Goal: Task Accomplishment & Management: Manage account settings

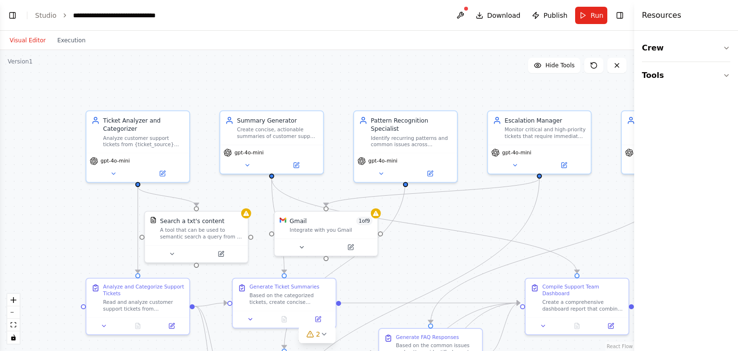
drag, startPoint x: 437, startPoint y: 148, endPoint x: 444, endPoint y: 209, distance: 61.4
click at [444, 209] on div ".deletable-edge-delete-btn { width: 20px; height: 20px; border: 0px solid #ffff…" at bounding box center [317, 200] width 634 height 301
click at [15, 14] on button "Toggle Left Sidebar" at bounding box center [12, 15] width 13 height 13
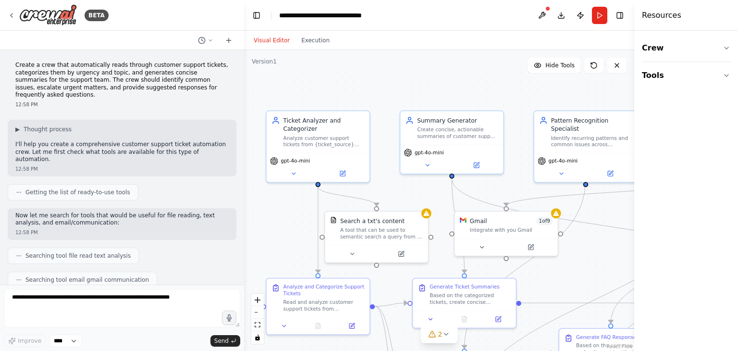
drag, startPoint x: 412, startPoint y: 89, endPoint x: 348, endPoint y: 89, distance: 63.9
click at [348, 89] on div ".deletable-edge-delete-btn { width: 20px; height: 20px; border: 0px solid #ffff…" at bounding box center [439, 200] width 390 height 301
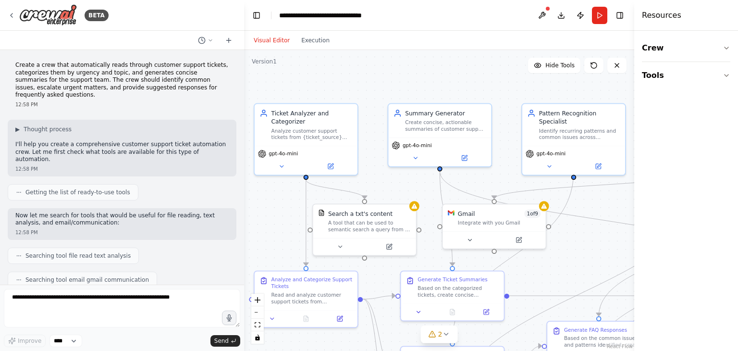
drag, startPoint x: 438, startPoint y: 87, endPoint x: 426, endPoint y: 80, distance: 14.0
click at [426, 80] on div ".deletable-edge-delete-btn { width: 20px; height: 20px; border: 0px solid #ffff…" at bounding box center [439, 200] width 390 height 301
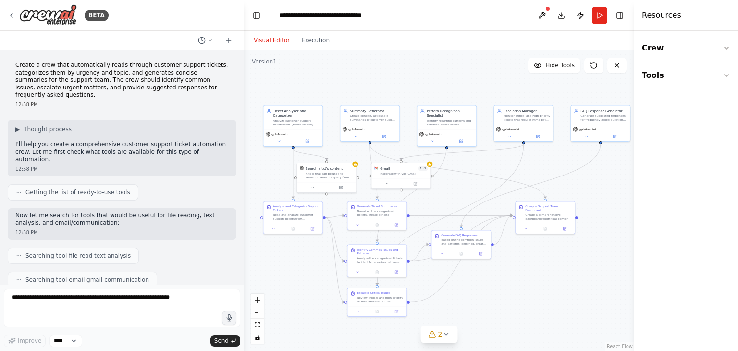
drag, startPoint x: 558, startPoint y: 156, endPoint x: 486, endPoint y: 165, distance: 72.1
click at [486, 165] on div ".deletable-edge-delete-btn { width: 20px; height: 20px; border: 0px solid #ffff…" at bounding box center [439, 200] width 390 height 301
click at [256, 12] on button "Toggle Left Sidebar" at bounding box center [256, 15] width 13 height 13
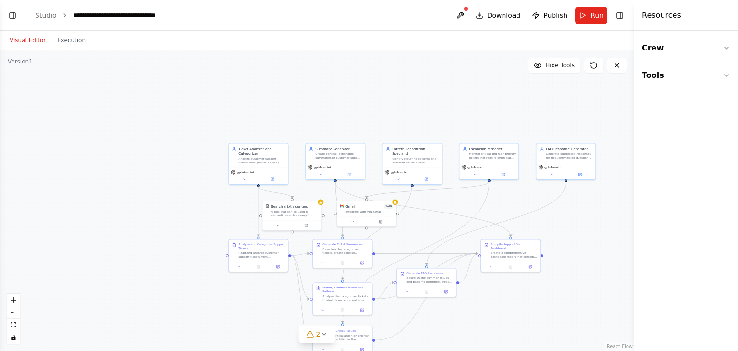
drag, startPoint x: 376, startPoint y: 198, endPoint x: 586, endPoint y: 240, distance: 214.0
click at [586, 240] on div ".deletable-edge-delete-btn { width: 20px; height: 20px; border: 0px solid #ffff…" at bounding box center [317, 200] width 634 height 301
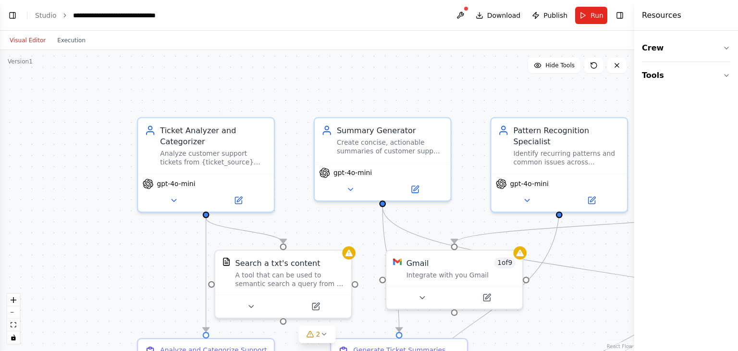
drag, startPoint x: 325, startPoint y: 126, endPoint x: 280, endPoint y: 83, distance: 62.8
click at [280, 83] on div ".deletable-edge-delete-btn { width: 20px; height: 20px; border: 0px solid #ffff…" at bounding box center [317, 200] width 634 height 301
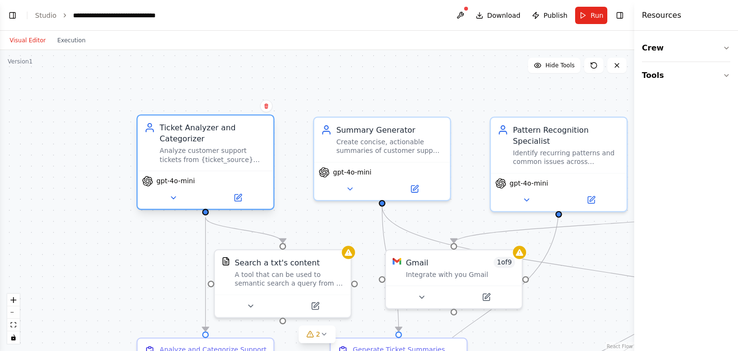
click at [234, 151] on div "Analyze customer support tickets from {ticket_source} and categorize them by ur…" at bounding box center [212, 155] width 107 height 18
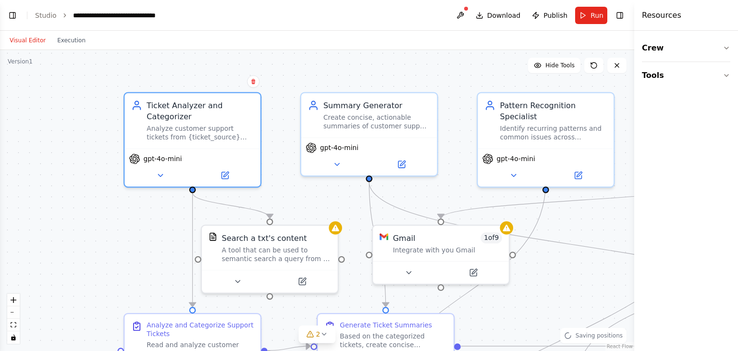
drag, startPoint x: 320, startPoint y: 95, endPoint x: 307, endPoint y: 70, distance: 27.7
click at [307, 70] on div ".deletable-edge-delete-btn { width: 20px; height: 20px; border: 0px solid #ffff…" at bounding box center [317, 200] width 634 height 301
click at [467, 16] on button at bounding box center [459, 15] width 15 height 17
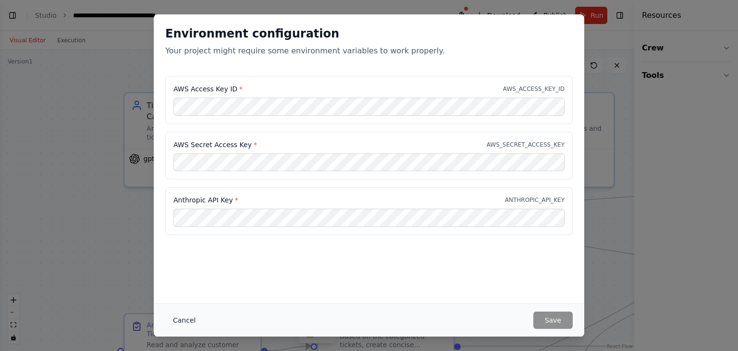
click at [190, 321] on button "Cancel" at bounding box center [184, 319] width 38 height 17
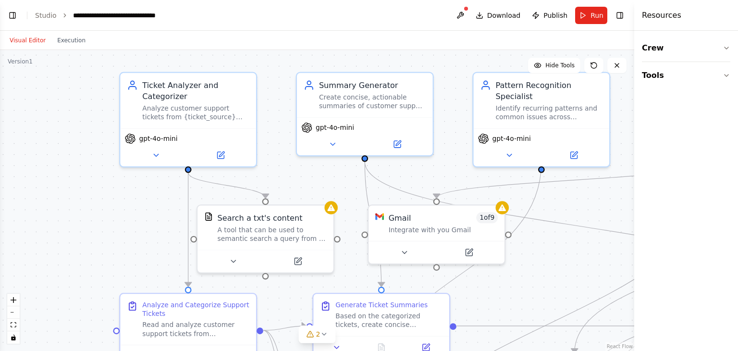
drag, startPoint x: 98, startPoint y: 236, endPoint x: 93, endPoint y: 216, distance: 20.6
click at [93, 216] on div ".deletable-edge-delete-btn { width: 20px; height: 20px; border: 0px solid #ffff…" at bounding box center [317, 200] width 634 height 301
click at [616, 15] on button "Toggle Right Sidebar" at bounding box center [619, 15] width 13 height 13
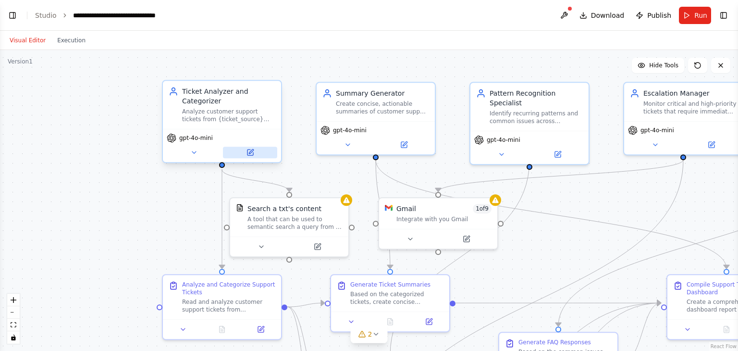
click at [252, 152] on icon at bounding box center [250, 152] width 6 height 6
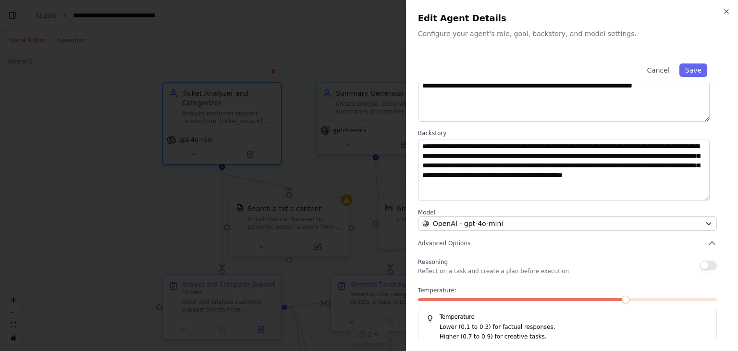
scroll to position [84, 0]
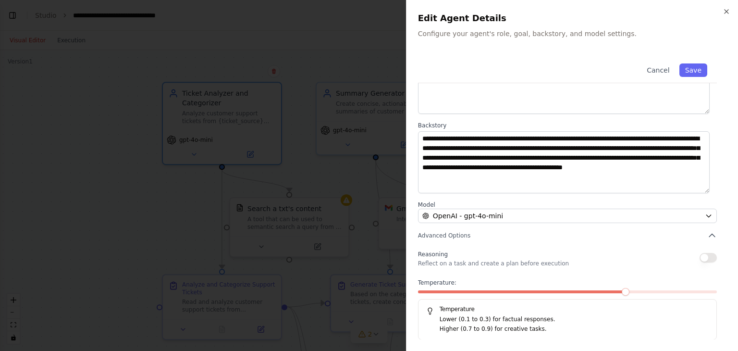
click at [482, 262] on p "Reflect on a task and create a plan before execution" at bounding box center [493, 263] width 151 height 8
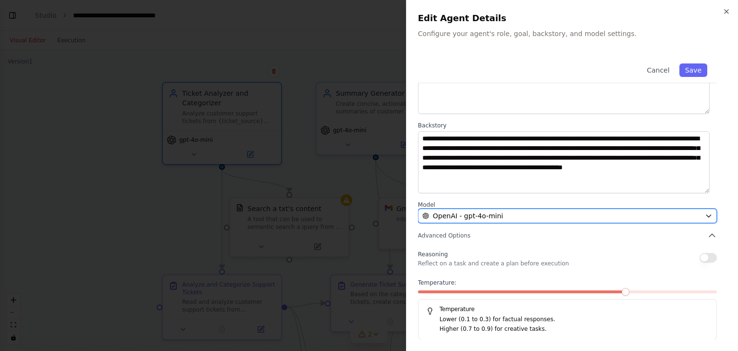
click at [497, 219] on span "OpenAI - gpt-4o-mini" at bounding box center [468, 216] width 70 height 10
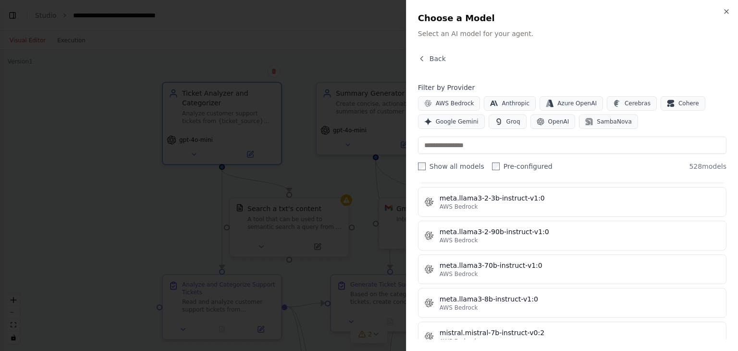
scroll to position [0, 0]
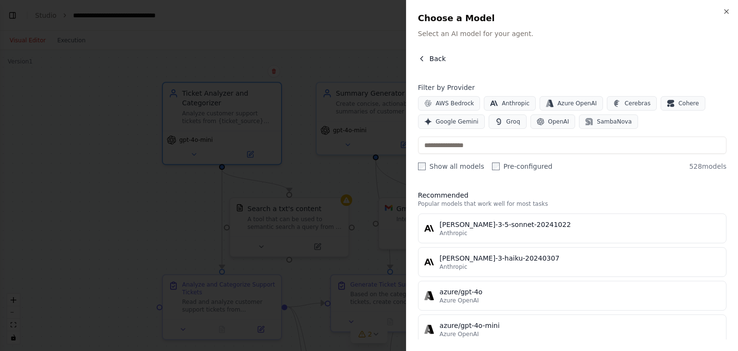
click at [425, 58] on icon "button" at bounding box center [422, 59] width 8 height 8
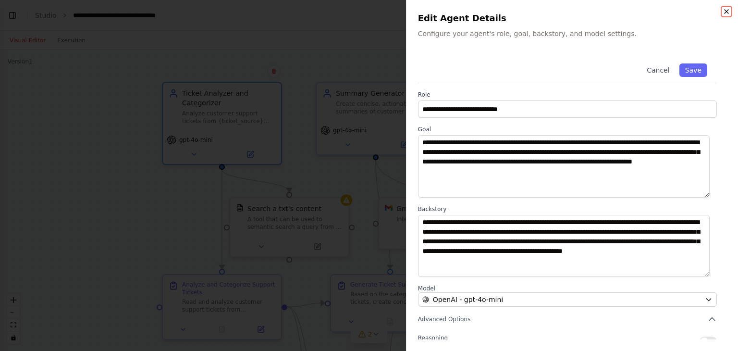
click at [722, 11] on icon "button" at bounding box center [726, 12] width 8 height 8
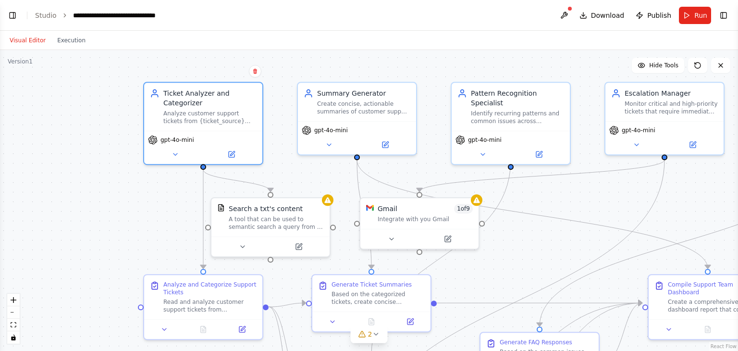
drag, startPoint x: 319, startPoint y: 166, endPoint x: 298, endPoint y: 166, distance: 21.1
click at [298, 166] on div ".deletable-edge-delete-btn { width: 20px; height: 20px; border: 0px solid #ffff…" at bounding box center [369, 200] width 738 height 301
click at [424, 167] on div ".deletable-edge-delete-btn { width: 20px; height: 20px; border: 0px solid #ffff…" at bounding box center [369, 200] width 738 height 301
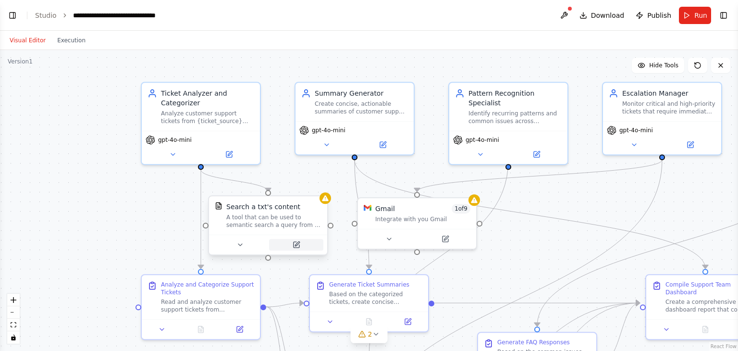
click at [299, 247] on icon at bounding box center [296, 245] width 8 height 8
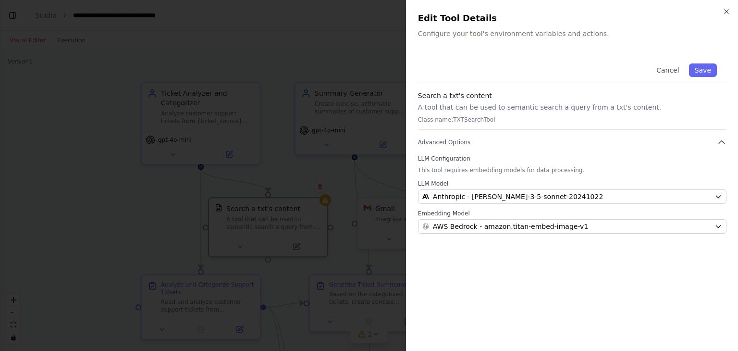
click at [494, 48] on div "Close Edit Tool Details Configure your tool's environment variables and actions…" at bounding box center [572, 175] width 332 height 351
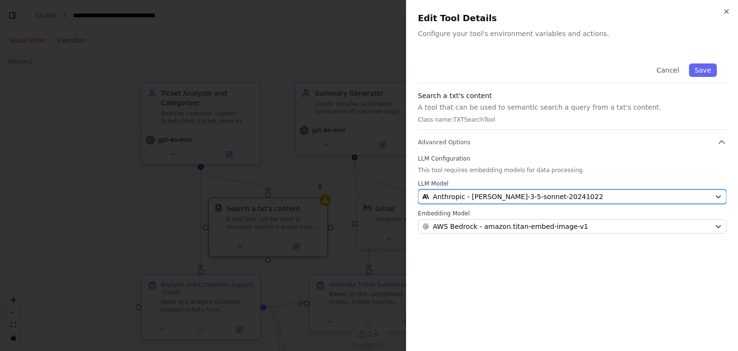
click at [686, 199] on div "Anthropic - claude-3-5-sonnet-20241022" at bounding box center [566, 197] width 288 height 10
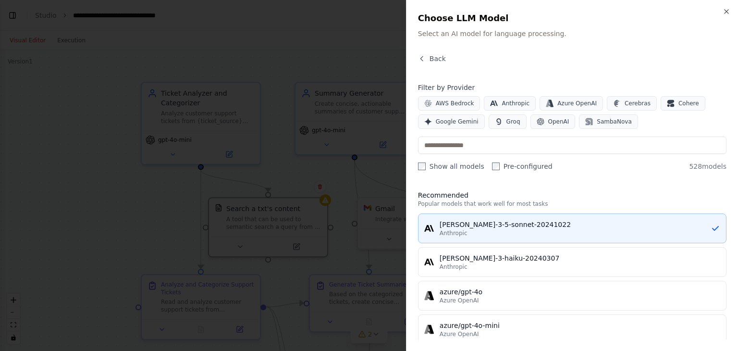
click at [537, 233] on div "Anthropic" at bounding box center [574, 233] width 271 height 8
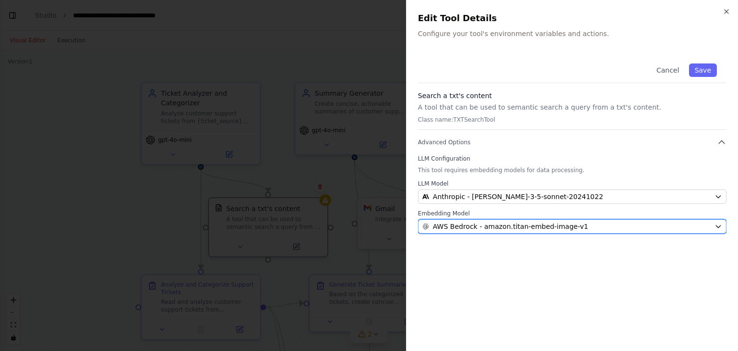
click at [557, 226] on span "AWS Bedrock - amazon.titan-embed-image-v1" at bounding box center [510, 226] width 155 height 10
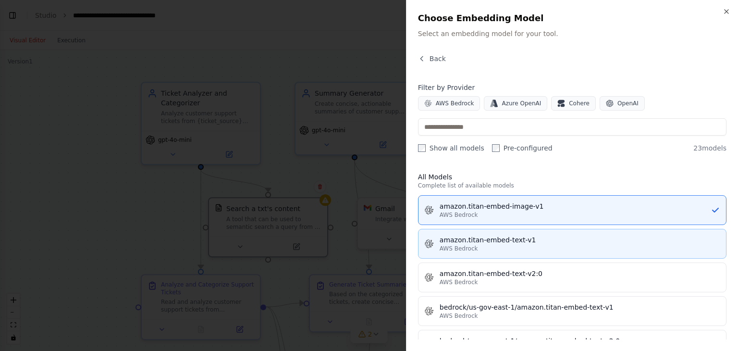
click at [527, 248] on div "AWS Bedrock" at bounding box center [579, 248] width 281 height 8
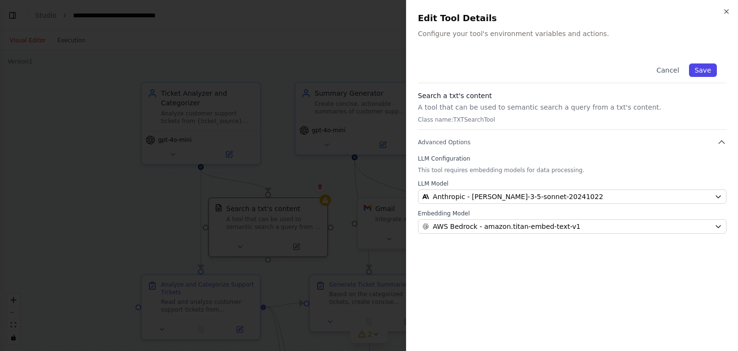
click at [707, 66] on button "Save" at bounding box center [703, 69] width 28 height 13
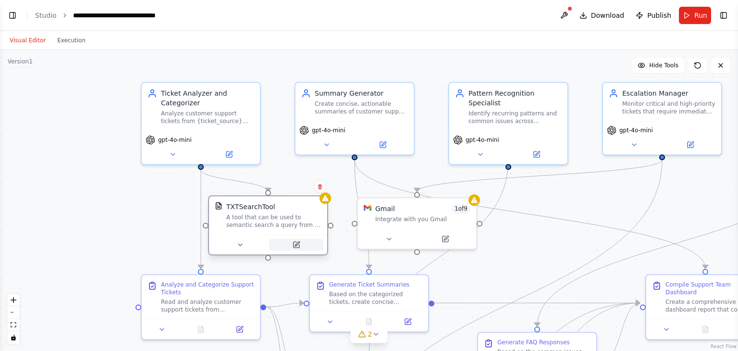
click at [304, 250] on button at bounding box center [296, 245] width 54 height 12
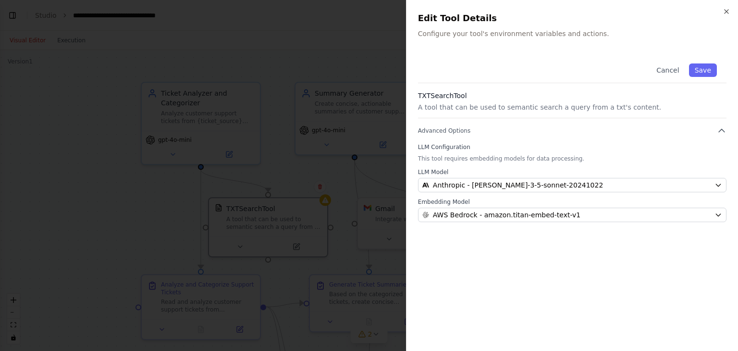
click at [334, 37] on div at bounding box center [369, 175] width 738 height 351
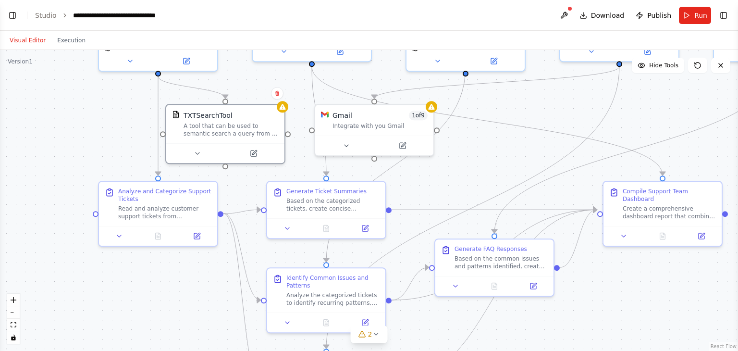
drag, startPoint x: 537, startPoint y: 241, endPoint x: 494, endPoint y: 147, distance: 102.5
click at [494, 147] on div ".deletable-edge-delete-btn { width: 20px; height: 20px; border: 0px solid #ffff…" at bounding box center [369, 200] width 738 height 301
click at [368, 227] on icon at bounding box center [365, 226] width 8 height 8
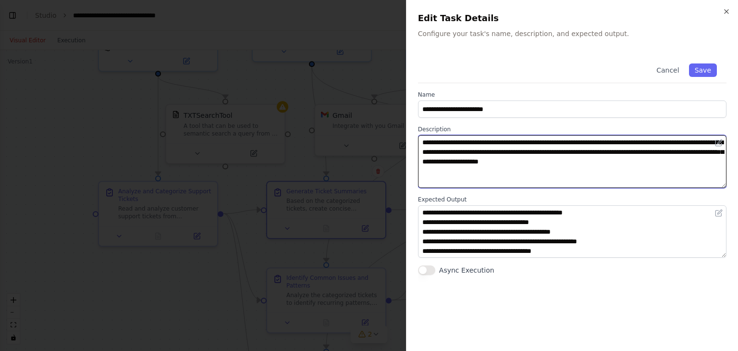
drag, startPoint x: 511, startPoint y: 150, endPoint x: 705, endPoint y: 148, distance: 194.5
click at [705, 148] on textarea "**********" at bounding box center [572, 161] width 308 height 53
drag, startPoint x: 678, startPoint y: 164, endPoint x: 415, endPoint y: 140, distance: 264.3
click at [415, 140] on div "**********" at bounding box center [572, 175] width 332 height 351
click at [447, 170] on textarea "**********" at bounding box center [572, 161] width 308 height 53
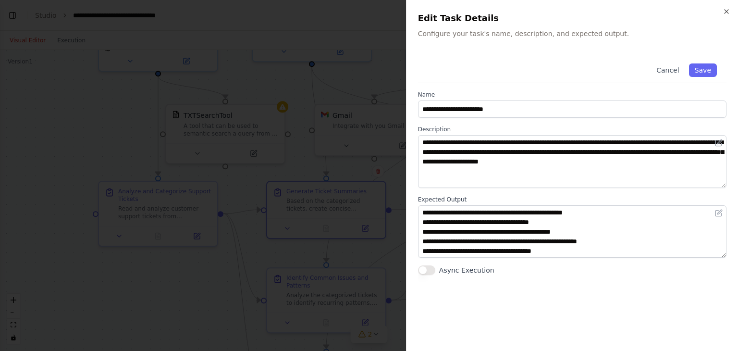
click at [353, 85] on div at bounding box center [369, 175] width 738 height 351
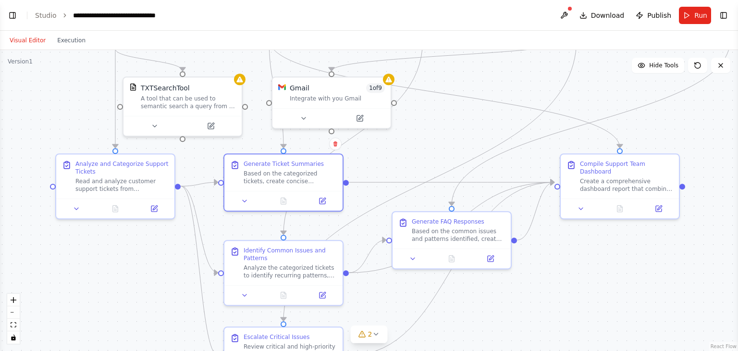
drag, startPoint x: 475, startPoint y: 175, endPoint x: 433, endPoint y: 148, distance: 50.1
click at [433, 148] on div ".deletable-edge-delete-btn { width: 20px; height: 20px; border: 0px solid #ffff…" at bounding box center [369, 200] width 738 height 301
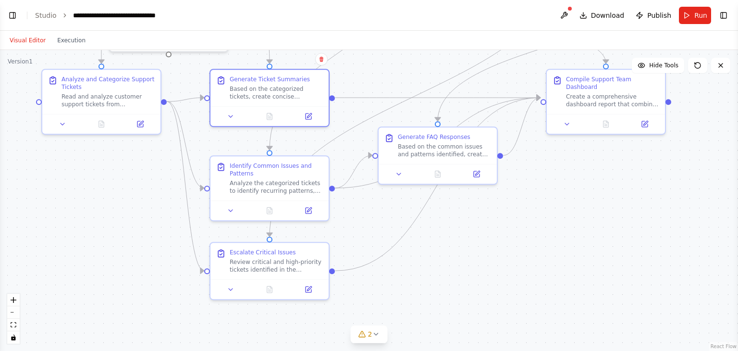
drag, startPoint x: 402, startPoint y: 167, endPoint x: 388, endPoint y: 62, distance: 105.6
click at [388, 62] on div ".deletable-edge-delete-btn { width: 20px; height: 20px; border: 0px solid #ffff…" at bounding box center [369, 200] width 738 height 301
drag, startPoint x: 455, startPoint y: 235, endPoint x: 451, endPoint y: 277, distance: 42.5
click at [451, 277] on div ".deletable-edge-delete-btn { width: 20px; height: 20px; border: 0px solid #ffff…" at bounding box center [369, 200] width 738 height 301
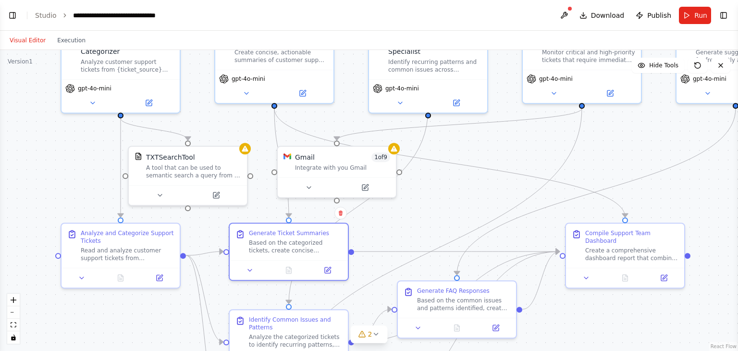
drag, startPoint x: 555, startPoint y: 206, endPoint x: 579, endPoint y: 337, distance: 133.8
click at [579, 337] on div ".deletable-edge-delete-btn { width: 20px; height: 20px; border: 0px solid #ffff…" at bounding box center [369, 200] width 738 height 301
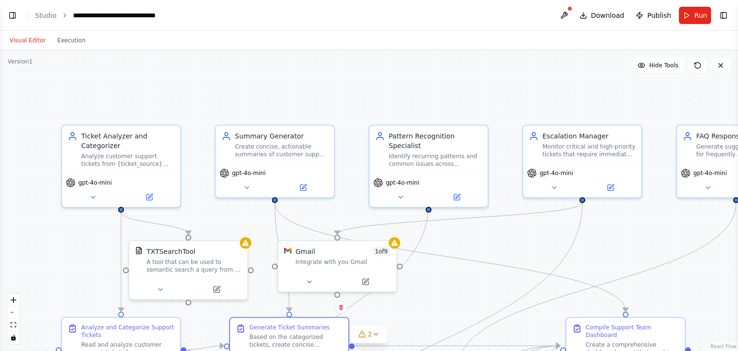
drag, startPoint x: 456, startPoint y: 191, endPoint x: 456, endPoint y: 285, distance: 94.1
click at [456, 285] on div ".deletable-edge-delete-btn { width: 20px; height: 20px; border: 0px solid #ffff…" at bounding box center [369, 200] width 738 height 301
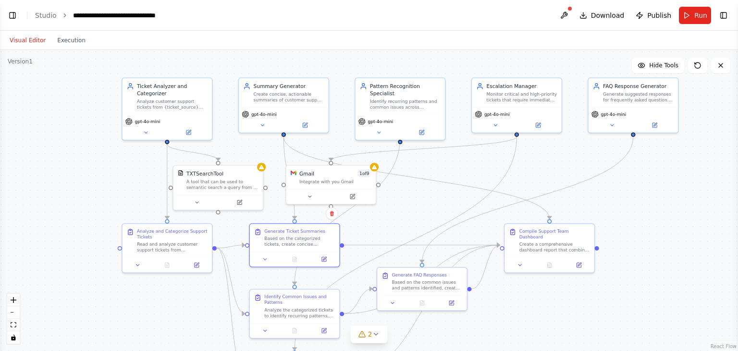
drag, startPoint x: 519, startPoint y: 236, endPoint x: 471, endPoint y: 163, distance: 88.1
click at [471, 163] on div ".deletable-edge-delete-btn { width: 20px; height: 20px; border: 0px solid #ffff…" at bounding box center [369, 200] width 738 height 301
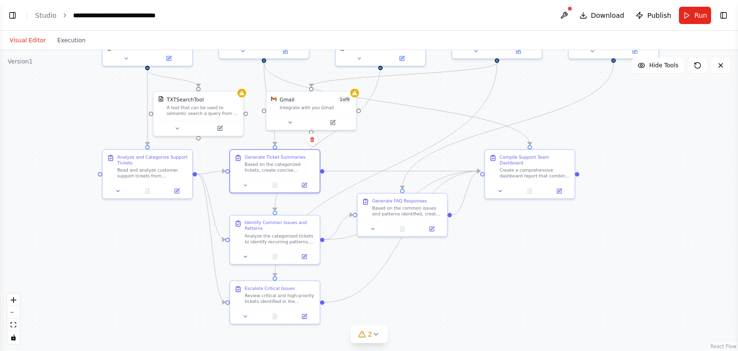
drag, startPoint x: 452, startPoint y: 167, endPoint x: 432, endPoint y: 91, distance: 77.9
click at [432, 91] on div ".deletable-edge-delete-btn { width: 20px; height: 20px; border: 0px solid #ffff…" at bounding box center [369, 200] width 738 height 301
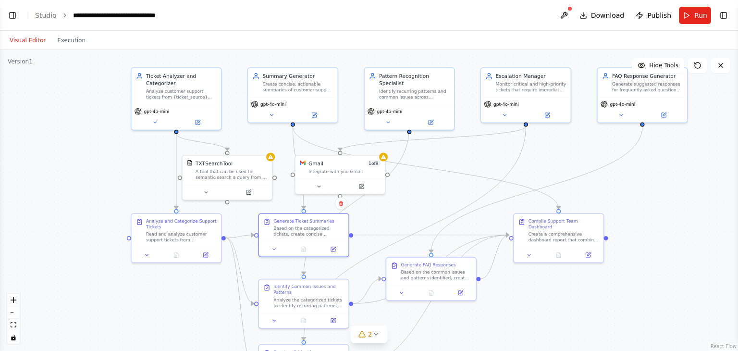
drag, startPoint x: 406, startPoint y: 137, endPoint x: 435, endPoint y: 202, distance: 71.4
click at [435, 202] on div ".deletable-edge-delete-btn { width: 20px; height: 20px; border: 0px solid #ffff…" at bounding box center [369, 200] width 738 height 301
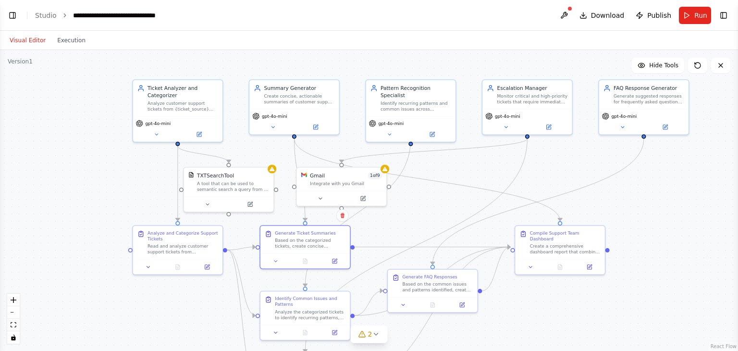
drag, startPoint x: 457, startPoint y: 151, endPoint x: 459, endPoint y: 163, distance: 12.1
click at [459, 163] on div ".deletable-edge-delete-btn { width: 20px; height: 20px; border: 0px solid #ffff…" at bounding box center [369, 200] width 738 height 301
click at [462, 179] on div ".deletable-edge-delete-btn { width: 20px; height: 20px; border: 0px solid #ffff…" at bounding box center [369, 200] width 738 height 301
click at [467, 178] on div ".deletable-edge-delete-btn { width: 20px; height: 20px; border: 0px solid #ffff…" at bounding box center [369, 200] width 738 height 301
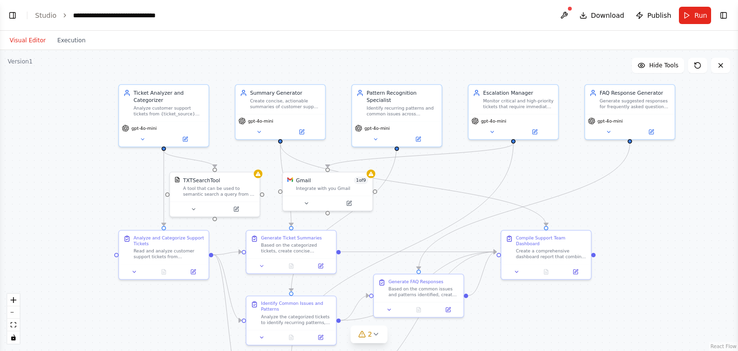
drag, startPoint x: 480, startPoint y: 176, endPoint x: 466, endPoint y: 178, distance: 14.1
click at [466, 178] on div ".deletable-edge-delete-btn { width: 20px; height: 20px; border: 0px solid #ffff…" at bounding box center [369, 200] width 738 height 301
click at [40, 14] on link "Studio" at bounding box center [46, 16] width 22 height 8
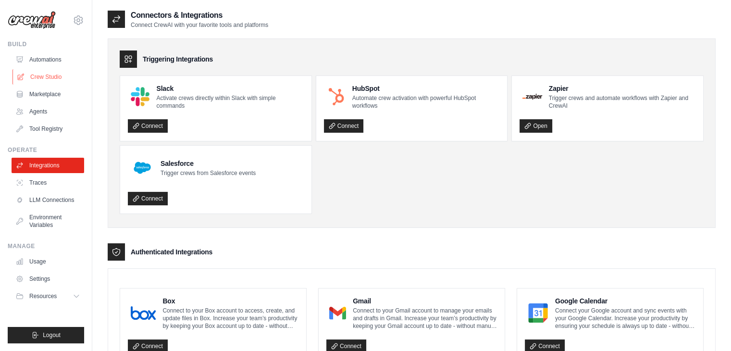
click at [39, 79] on link "Crew Studio" at bounding box center [48, 76] width 73 height 15
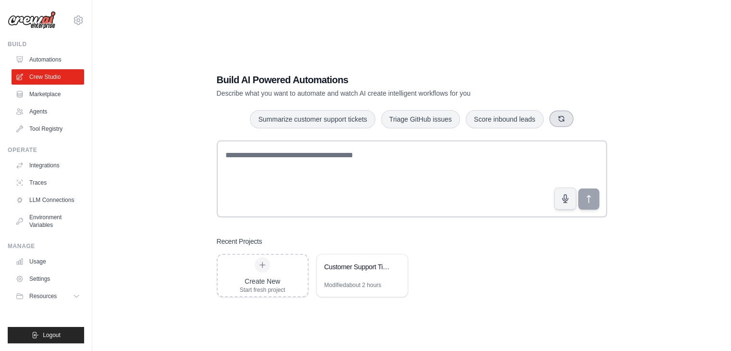
click at [563, 120] on icon "button" at bounding box center [560, 118] width 5 height 5
click at [50, 129] on link "Tool Registry" at bounding box center [48, 128] width 73 height 15
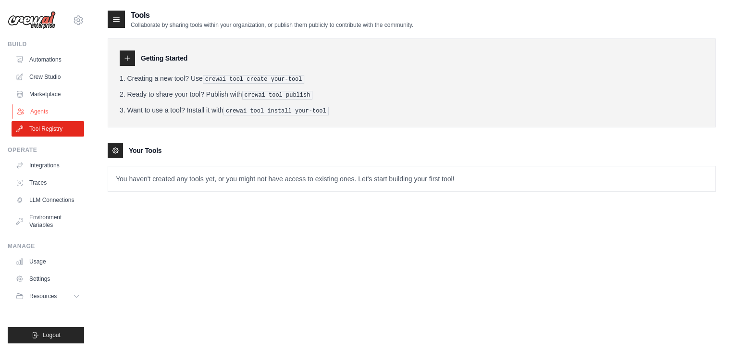
click at [53, 115] on link "Agents" at bounding box center [48, 111] width 73 height 15
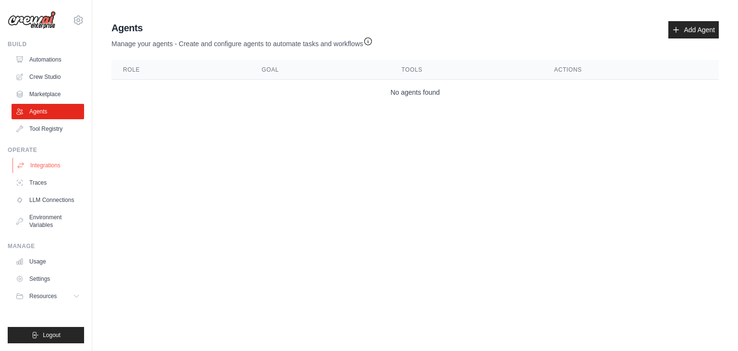
click at [46, 168] on link "Integrations" at bounding box center [48, 165] width 73 height 15
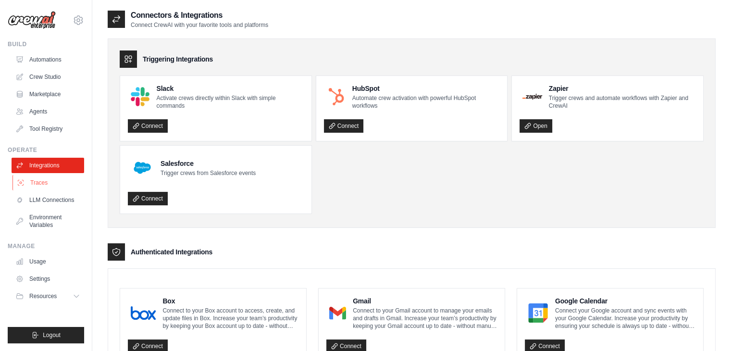
click at [37, 183] on link "Traces" at bounding box center [48, 182] width 73 height 15
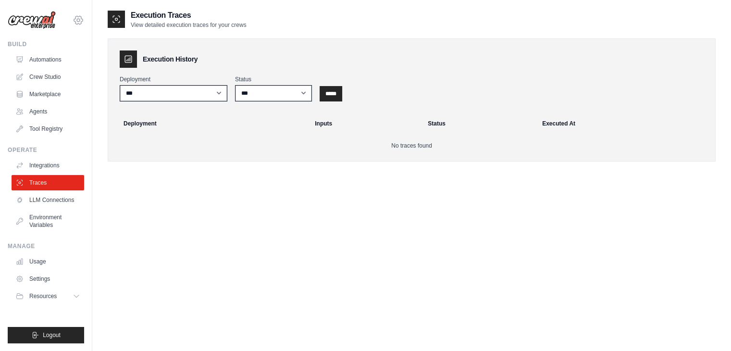
click at [78, 21] on icon at bounding box center [79, 20] width 12 height 12
click at [58, 65] on link "Settings" at bounding box center [78, 64] width 85 height 17
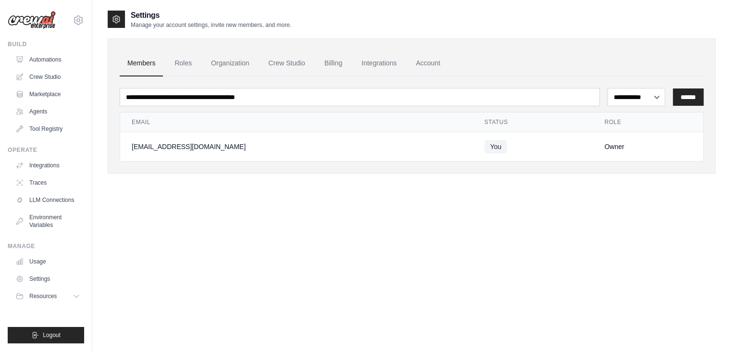
click at [221, 274] on div "**********" at bounding box center [412, 185] width 608 height 351
click at [180, 65] on link "Roles" at bounding box center [183, 63] width 33 height 26
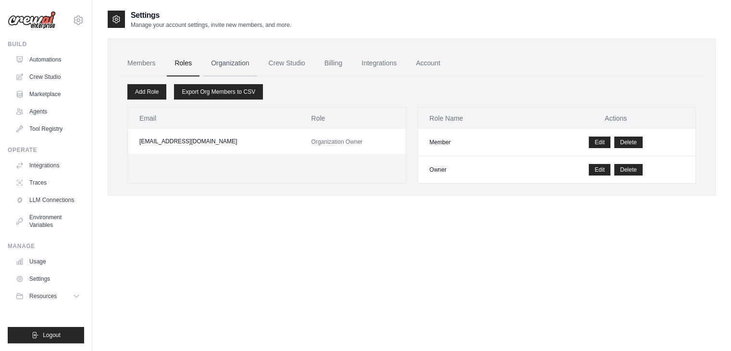
click at [244, 65] on link "Organization" at bounding box center [229, 63] width 53 height 26
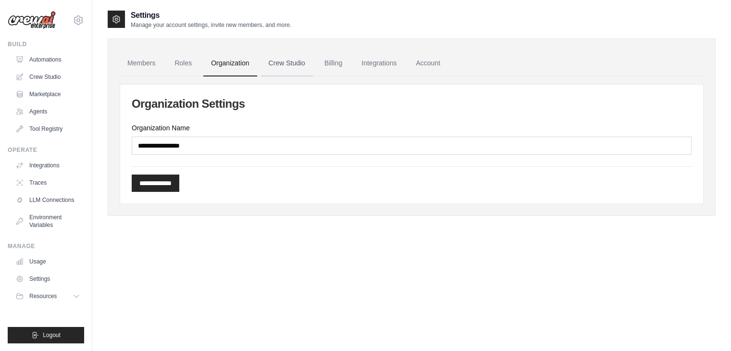
click at [281, 67] on link "Crew Studio" at bounding box center [287, 63] width 52 height 26
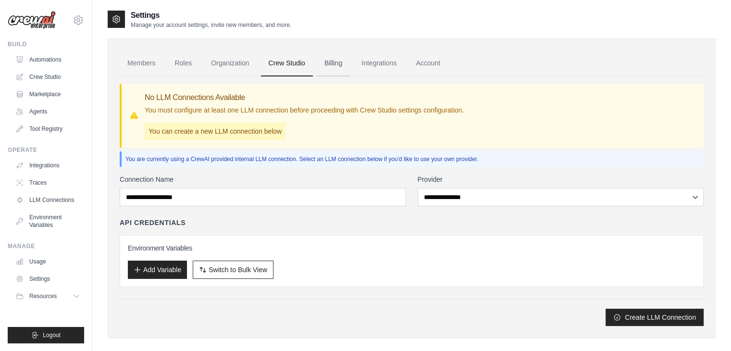
click at [334, 60] on link "Billing" at bounding box center [333, 63] width 33 height 26
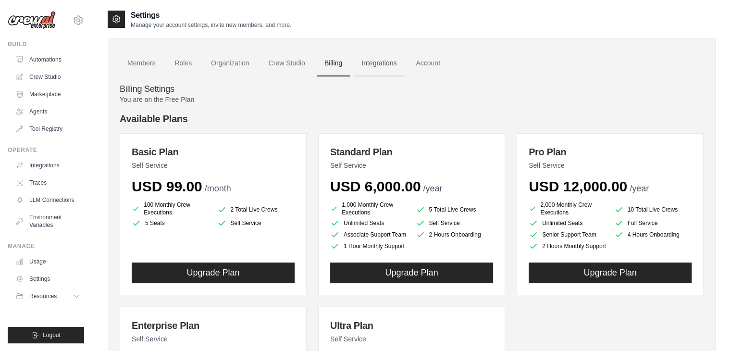
click at [368, 62] on link "Integrations" at bounding box center [379, 63] width 50 height 26
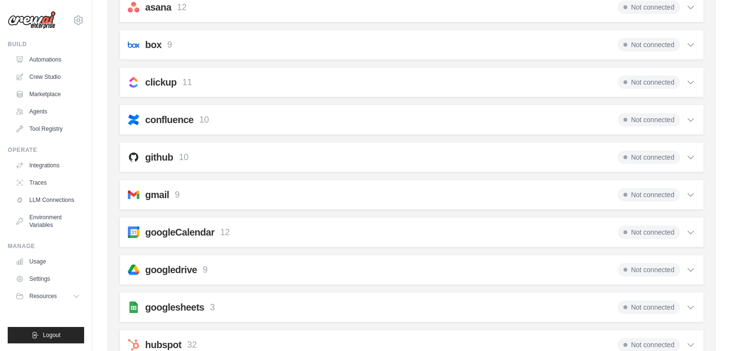
scroll to position [144, 0]
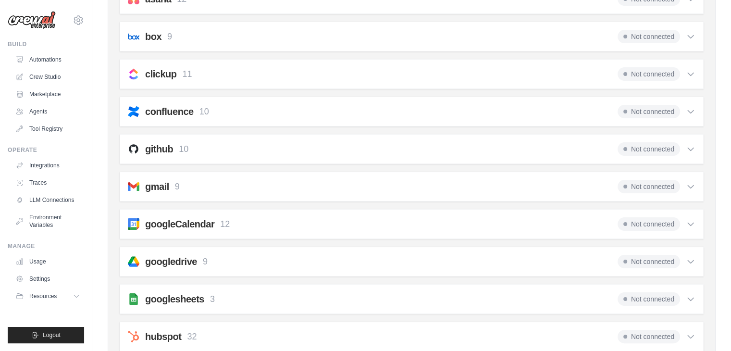
click at [689, 185] on icon at bounding box center [690, 186] width 6 height 3
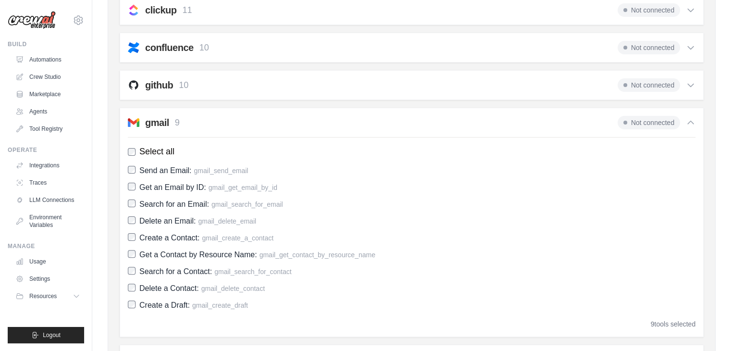
scroll to position [240, 0]
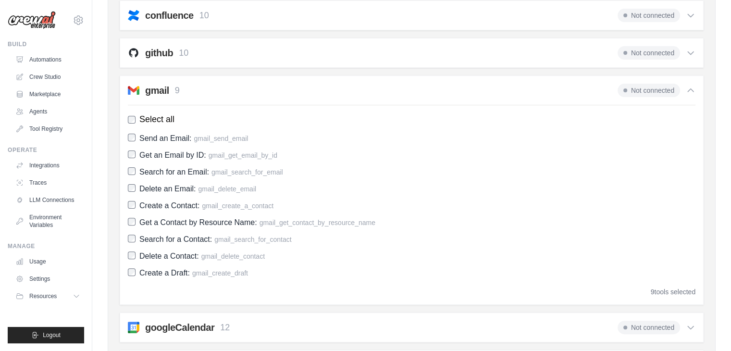
click at [461, 93] on div "gmail 9 Not connected" at bounding box center [411, 90] width 567 height 13
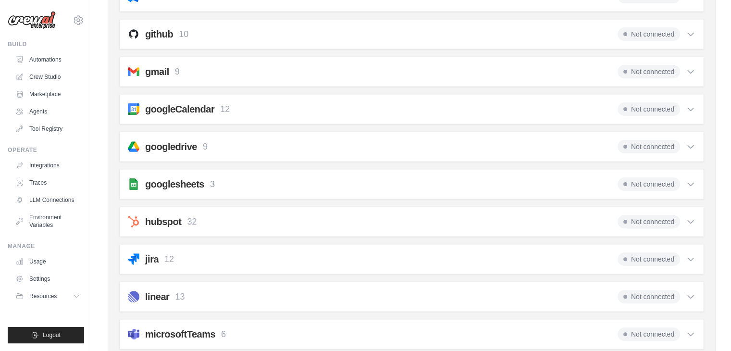
scroll to position [0, 0]
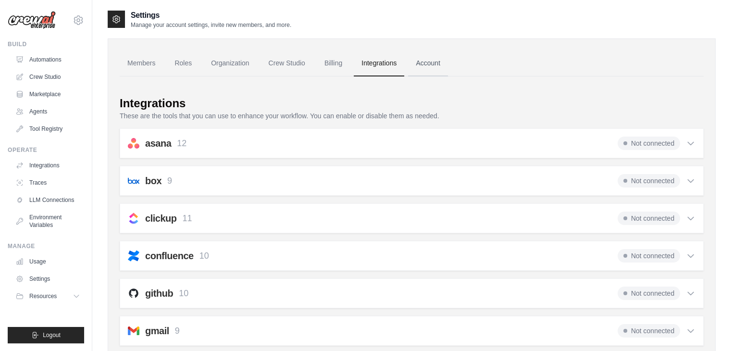
click at [438, 68] on link "Account" at bounding box center [428, 63] width 40 height 26
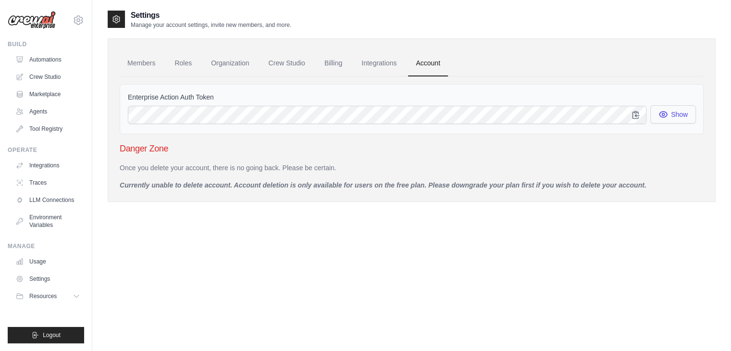
click at [668, 114] on button "Show" at bounding box center [673, 114] width 46 height 18
click at [164, 180] on p "Currently unable to delete account. Account deletion is only available for user…" at bounding box center [412, 185] width 584 height 10
click at [46, 54] on link "Automations" at bounding box center [48, 59] width 73 height 15
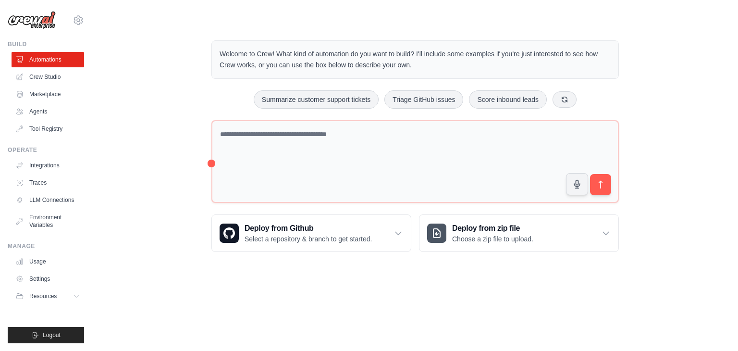
click at [108, 117] on div "Welcome to Crew! What kind of automation do you want to build? I'll include som…" at bounding box center [415, 146] width 615 height 242
click at [166, 108] on div "Welcome to Crew! What kind of automation do you want to build? I'll include som…" at bounding box center [415, 146] width 615 height 242
click at [138, 94] on div "Welcome to Crew! What kind of automation do you want to build? I'll include som…" at bounding box center [415, 146] width 615 height 242
click at [56, 97] on link "Marketplace" at bounding box center [48, 93] width 73 height 15
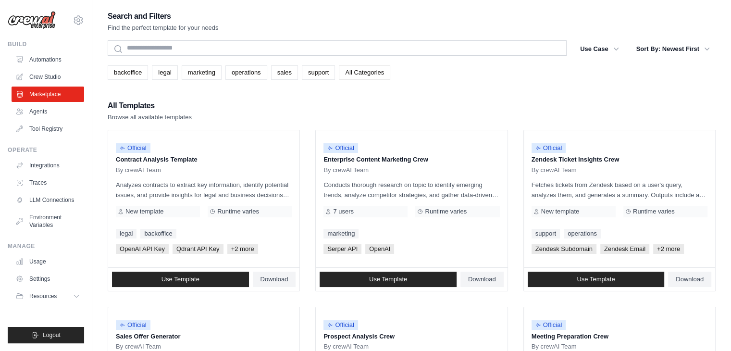
click at [356, 72] on link "All Categories" at bounding box center [364, 72] width 51 height 14
click at [334, 103] on div "All Templates Browse all available templates" at bounding box center [412, 110] width 608 height 23
click at [661, 53] on button "Sort By: Newest First" at bounding box center [672, 48] width 85 height 17
click at [701, 44] on button "Sort By: Newest First" at bounding box center [672, 48] width 85 height 17
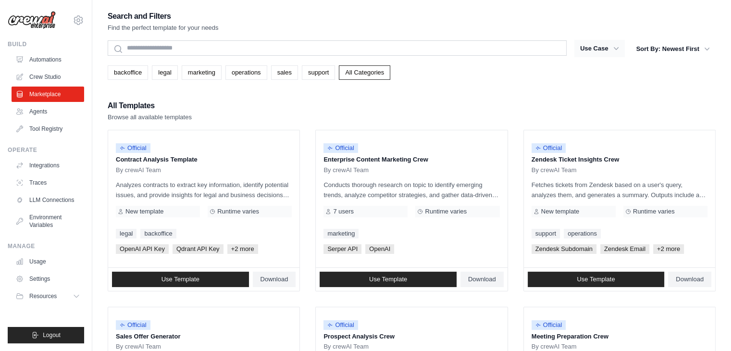
click at [610, 50] on button "Use Case" at bounding box center [599, 48] width 50 height 17
click at [611, 47] on icon "button" at bounding box center [616, 49] width 10 height 10
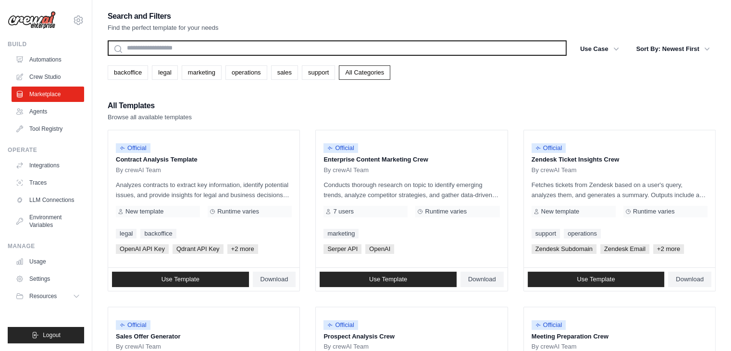
click at [529, 48] on input "text" at bounding box center [337, 47] width 459 height 15
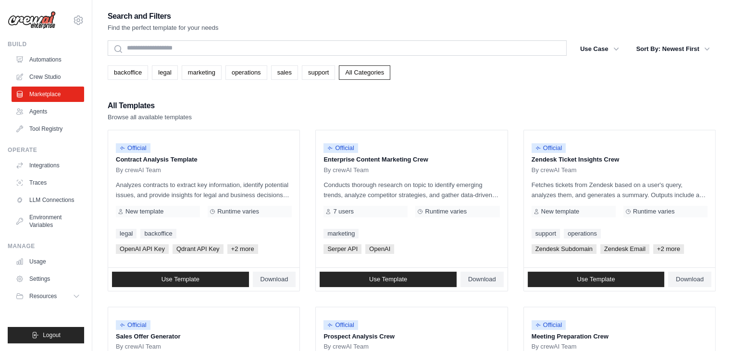
click at [604, 51] on button "Use Case" at bounding box center [599, 48] width 50 height 17
click at [663, 49] on button "Sort By: Newest First" at bounding box center [672, 48] width 85 height 17
click at [134, 73] on link "backoffice" at bounding box center [128, 72] width 40 height 14
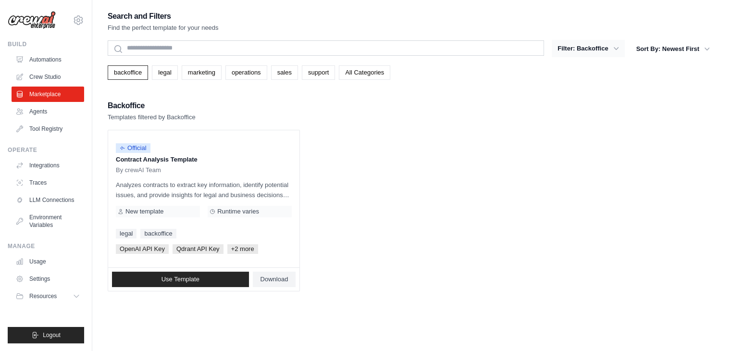
click at [609, 47] on button "Filter: Backoffice" at bounding box center [587, 48] width 73 height 17
drag, startPoint x: 604, startPoint y: 93, endPoint x: 666, endPoint y: 55, distance: 72.9
click at [604, 93] on div "Search and Filters Find the perfect template for your needs Search Filter: Back…" at bounding box center [412, 150] width 608 height 281
click at [682, 49] on button "Sort By: Newest First" at bounding box center [672, 48] width 85 height 17
click at [165, 75] on link "legal" at bounding box center [164, 72] width 25 height 14
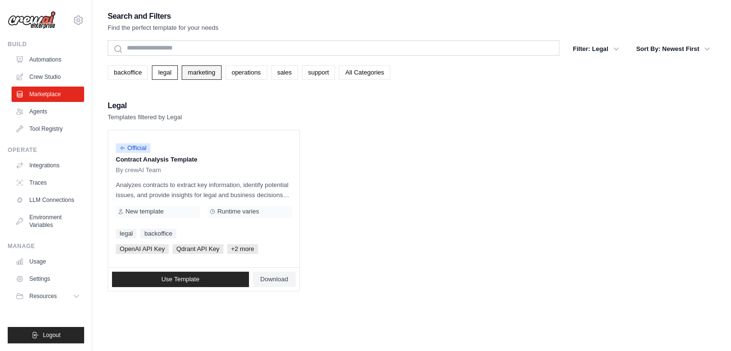
click at [203, 73] on link "marketing" at bounding box center [202, 72] width 40 height 14
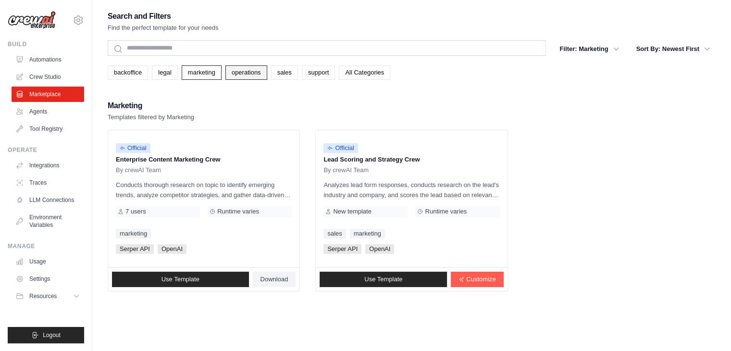
click at [240, 70] on link "operations" at bounding box center [246, 72] width 42 height 14
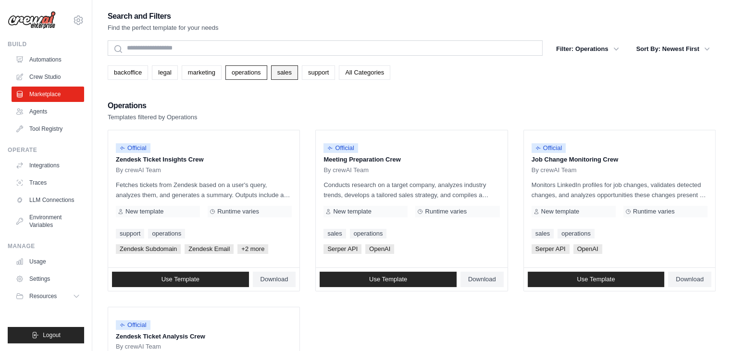
click at [286, 76] on link "sales" at bounding box center [284, 72] width 27 height 14
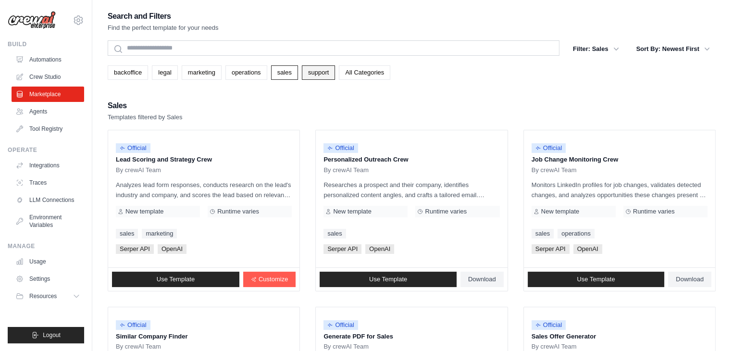
click at [315, 66] on link "support" at bounding box center [318, 72] width 33 height 14
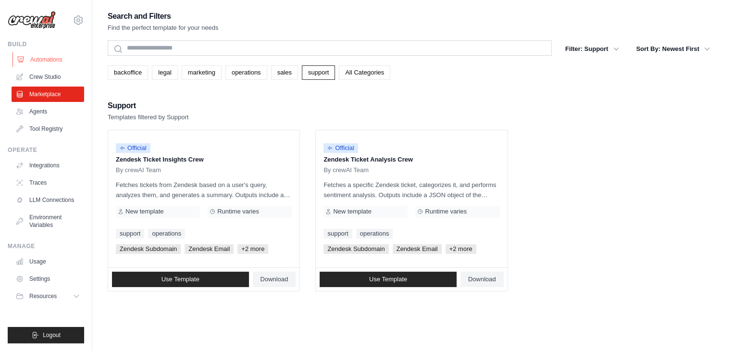
click at [50, 63] on link "Automations" at bounding box center [48, 59] width 73 height 15
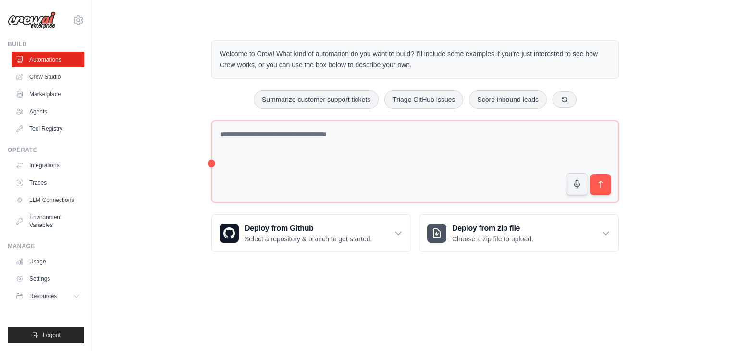
click at [50, 77] on link "Crew Studio" at bounding box center [48, 76] width 73 height 15
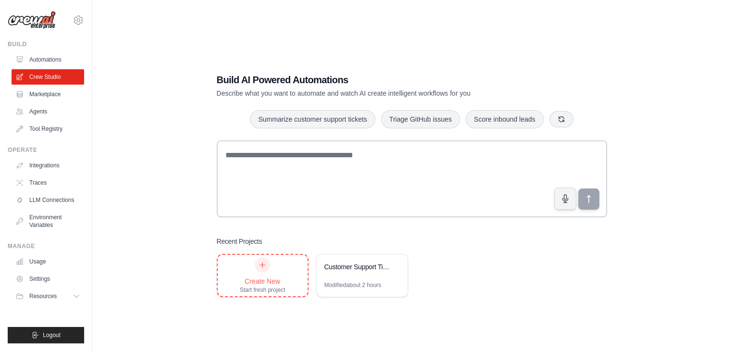
click at [261, 279] on div "Create New" at bounding box center [263, 281] width 46 height 10
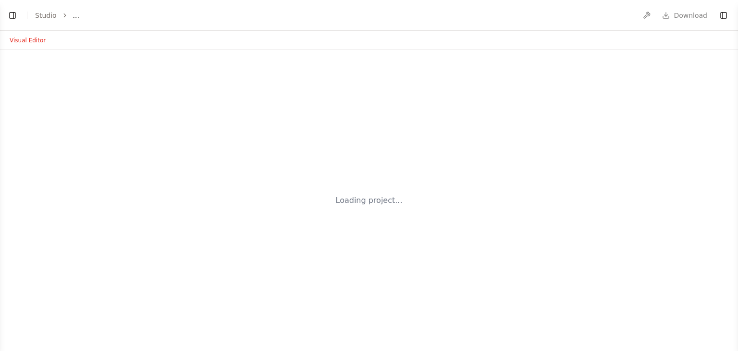
select select "****"
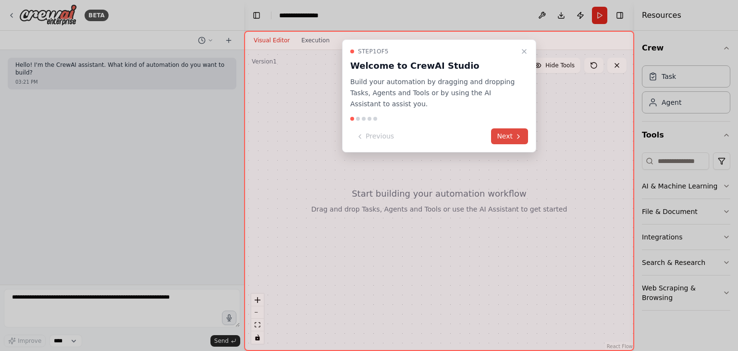
click at [515, 134] on icon at bounding box center [518, 137] width 8 height 8
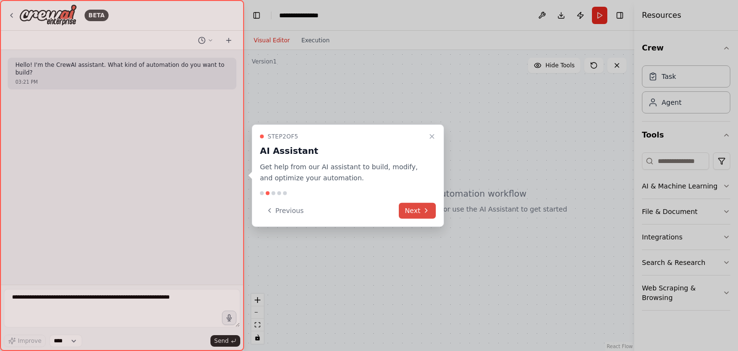
click at [415, 207] on button "Next" at bounding box center [417, 210] width 37 height 16
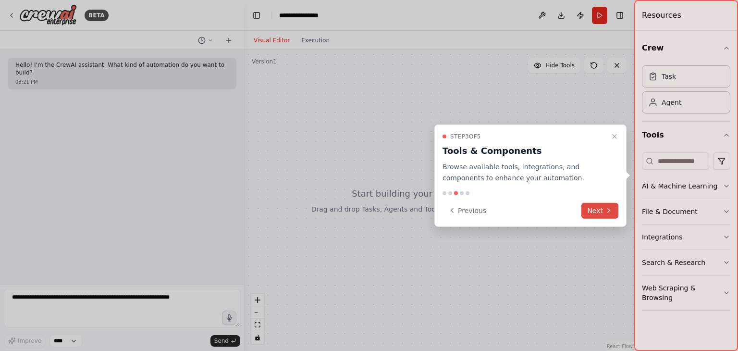
click at [599, 208] on button "Next" at bounding box center [599, 210] width 37 height 16
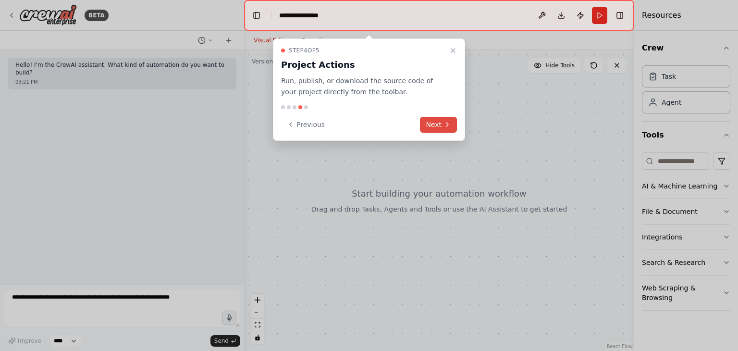
click at [438, 120] on button "Next" at bounding box center [438, 125] width 37 height 16
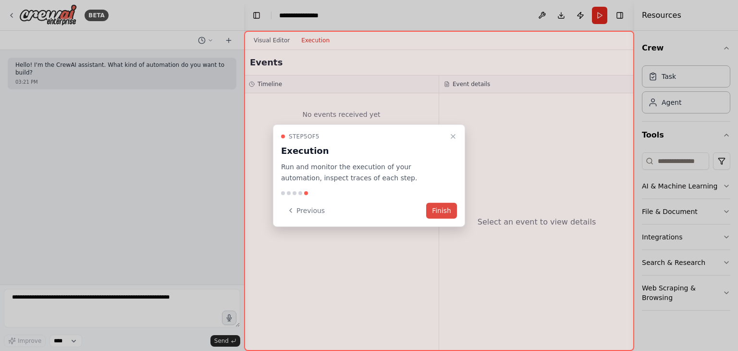
click at [438, 206] on button "Finish" at bounding box center [441, 210] width 31 height 16
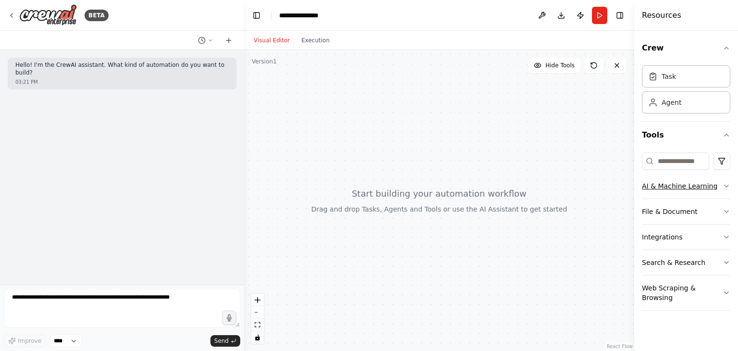
click at [723, 185] on icon "button" at bounding box center [726, 186] width 8 height 8
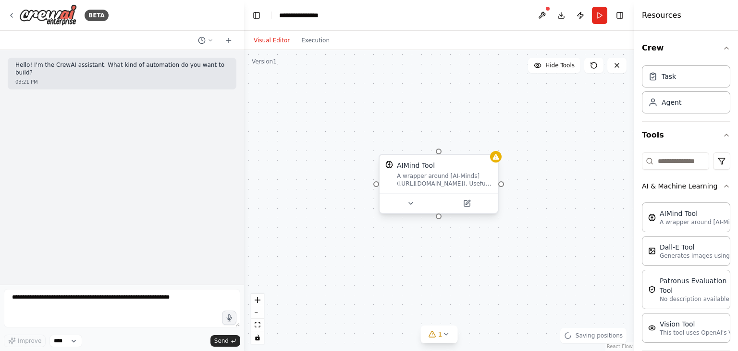
click at [450, 171] on div "AIMind Tool A wrapper around [AI-Minds](https://mindsdb.com/minds). Useful for …" at bounding box center [444, 173] width 95 height 27
click at [493, 148] on button at bounding box center [490, 145] width 12 height 12
click at [464, 142] on button "Confirm" at bounding box center [463, 145] width 34 height 12
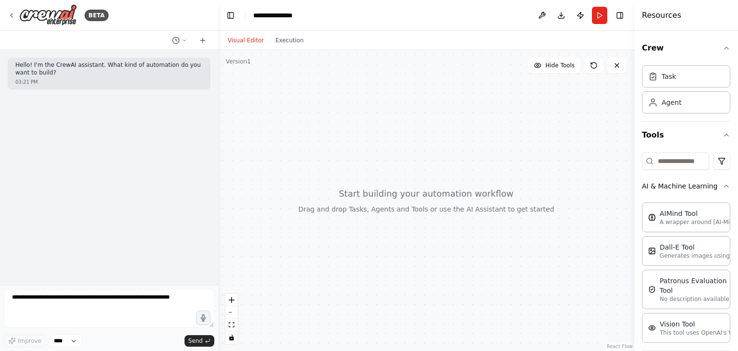
drag, startPoint x: 242, startPoint y: 121, endPoint x: 218, endPoint y: 119, distance: 24.1
click at [218, 119] on div "**********" at bounding box center [369, 175] width 738 height 351
click at [419, 146] on div at bounding box center [426, 200] width 416 height 301
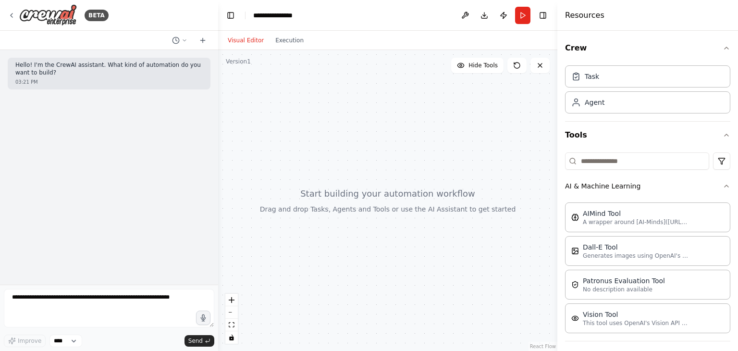
drag, startPoint x: 635, startPoint y: 159, endPoint x: 557, endPoint y: 161, distance: 77.8
click at [557, 161] on div at bounding box center [559, 175] width 4 height 351
click at [126, 158] on div "Hello! I'm the CrewAI assistant. What kind of automation do you want to build? …" at bounding box center [109, 167] width 218 height 234
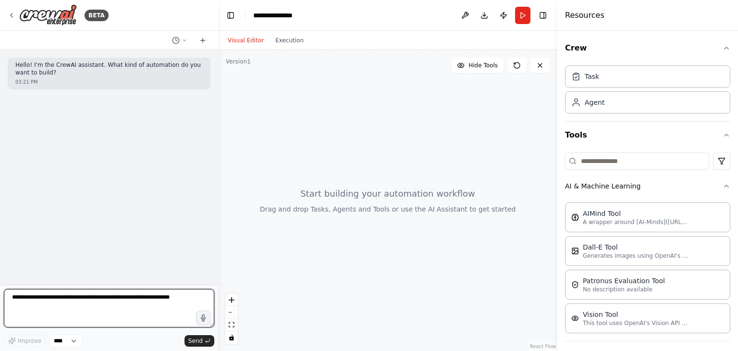
click at [98, 300] on textarea at bounding box center [109, 308] width 210 height 38
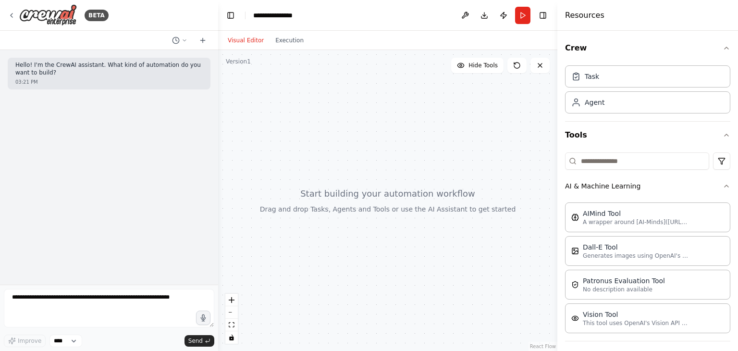
click at [236, 226] on div at bounding box center [387, 200] width 339 height 301
drag, startPoint x: 378, startPoint y: 136, endPoint x: 351, endPoint y: 159, distance: 36.2
click at [351, 159] on div at bounding box center [387, 200] width 339 height 301
drag, startPoint x: 351, startPoint y: 159, endPoint x: 373, endPoint y: 149, distance: 24.1
click at [373, 149] on div at bounding box center [387, 200] width 339 height 301
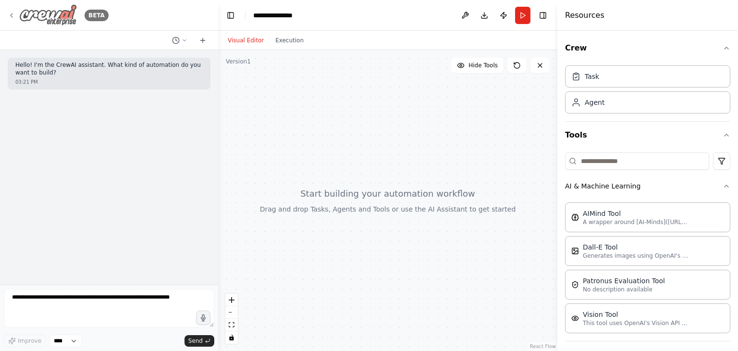
click at [14, 14] on icon at bounding box center [12, 16] width 8 height 8
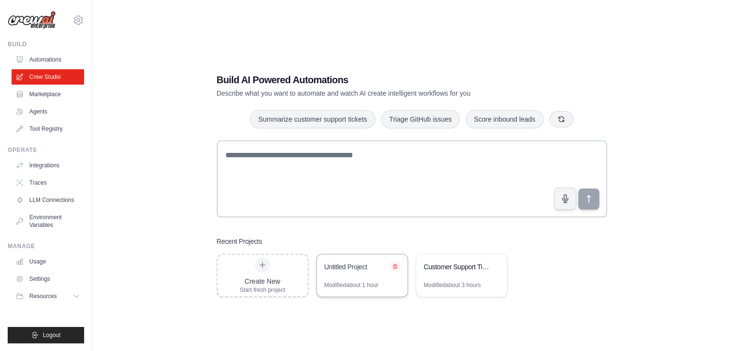
click at [393, 268] on icon at bounding box center [395, 266] width 4 height 4
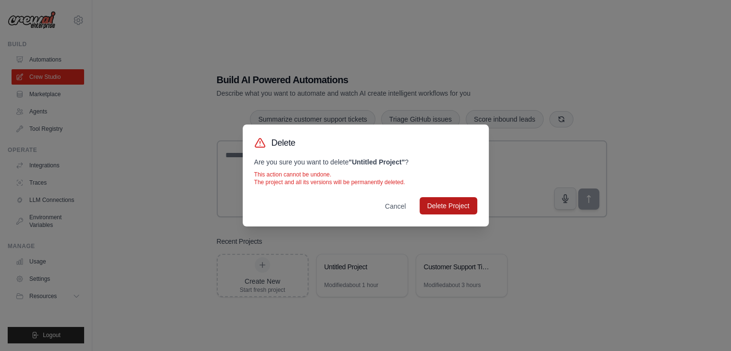
click at [453, 203] on button "Delete Project" at bounding box center [448, 205] width 58 height 17
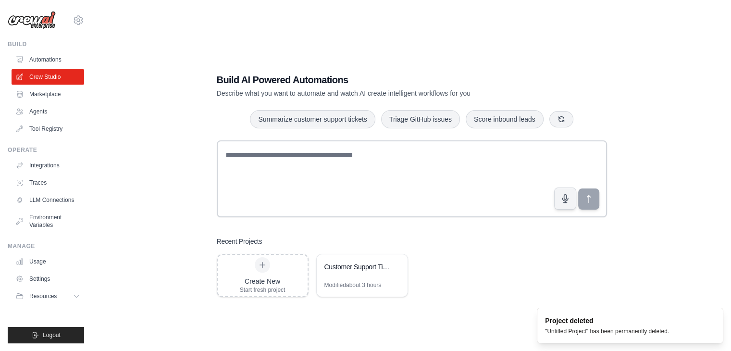
click at [153, 130] on div "Build AI Powered Automations Describe what you want to automate and watch AI cr…" at bounding box center [412, 185] width 608 height 351
click at [51, 61] on link "Automations" at bounding box center [48, 59] width 73 height 15
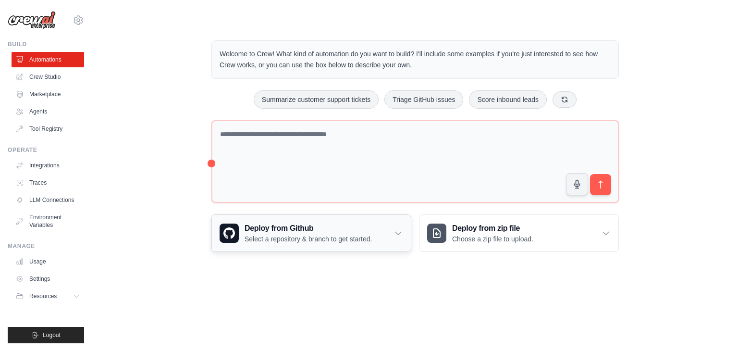
click at [382, 236] on div "Deploy from Github Select a repository & branch to get started." at bounding box center [311, 233] width 199 height 37
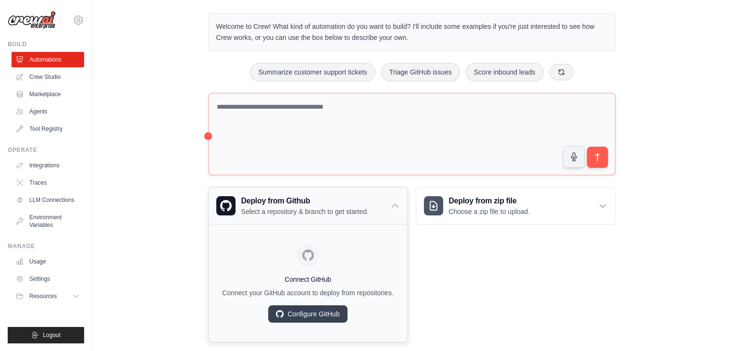
scroll to position [42, 0]
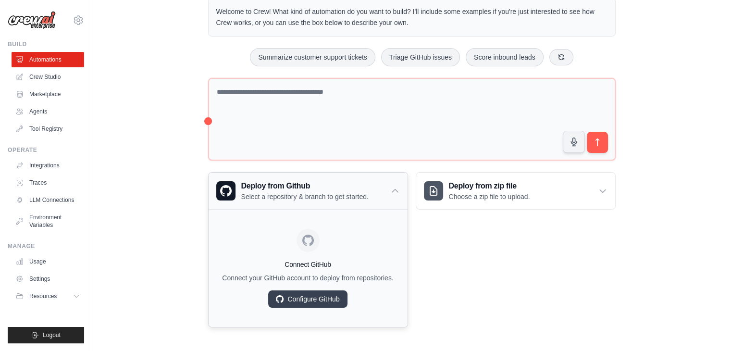
click at [334, 187] on h3 "Deploy from Github" at bounding box center [304, 186] width 127 height 12
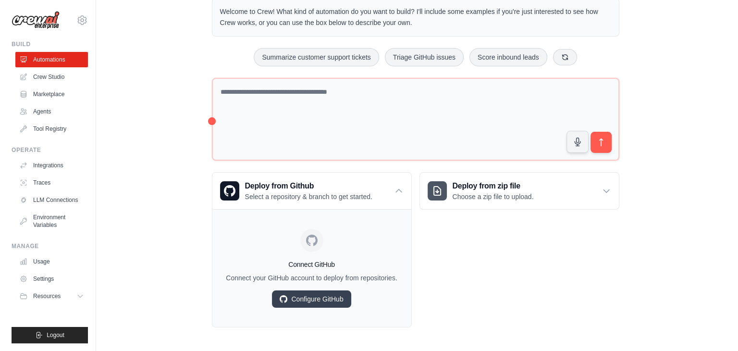
scroll to position [0, 0]
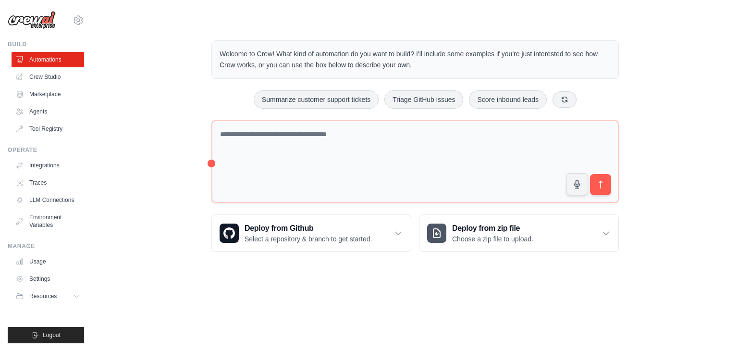
click at [96, 200] on div "Welcome to Crew! What kind of automation do you want to build? I'll include som…" at bounding box center [415, 146] width 646 height 242
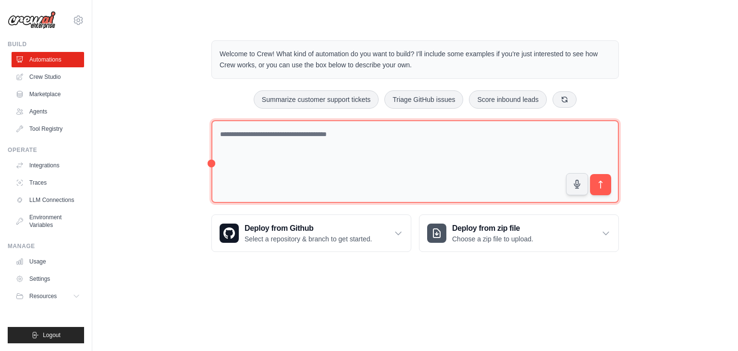
click at [354, 141] on textarea at bounding box center [414, 161] width 407 height 83
click at [355, 155] on textarea at bounding box center [414, 161] width 407 height 83
click at [278, 142] on textarea at bounding box center [414, 161] width 407 height 83
paste textarea "**********"
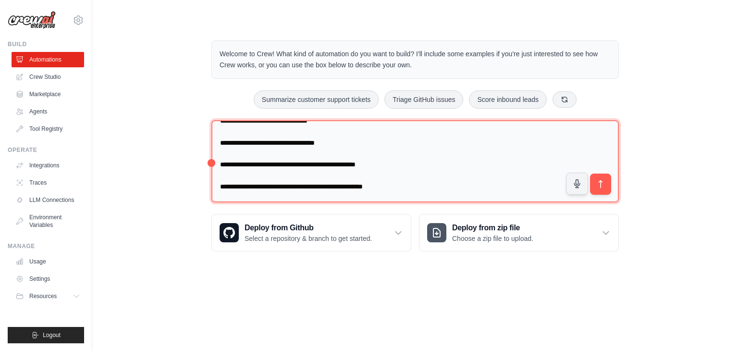
scroll to position [229, 0]
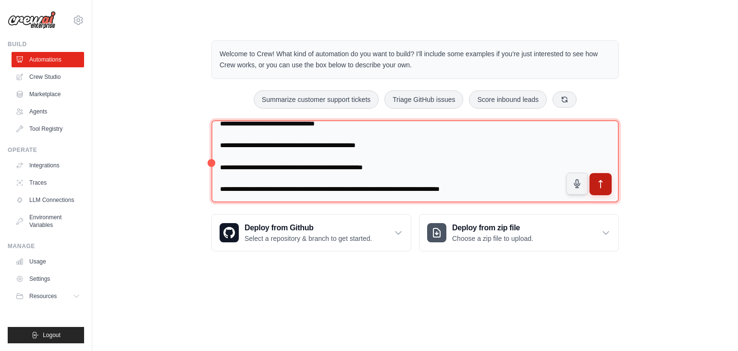
type textarea "**********"
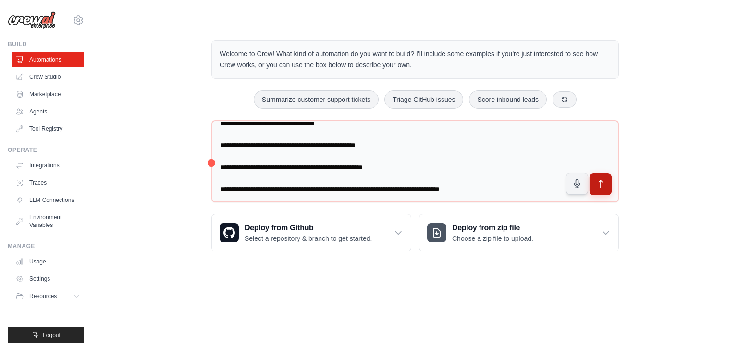
click at [600, 183] on icon "submit" at bounding box center [600, 184] width 3 height 8
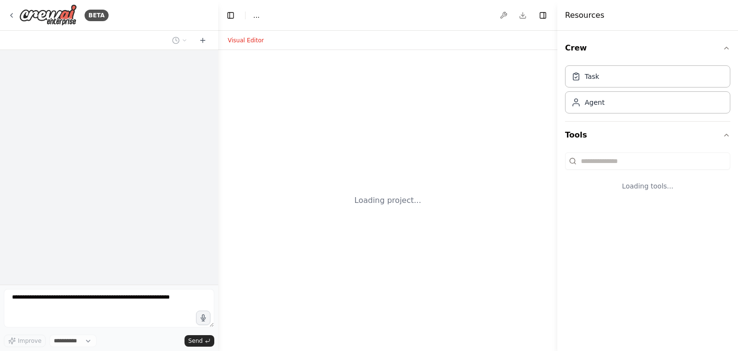
select select "****"
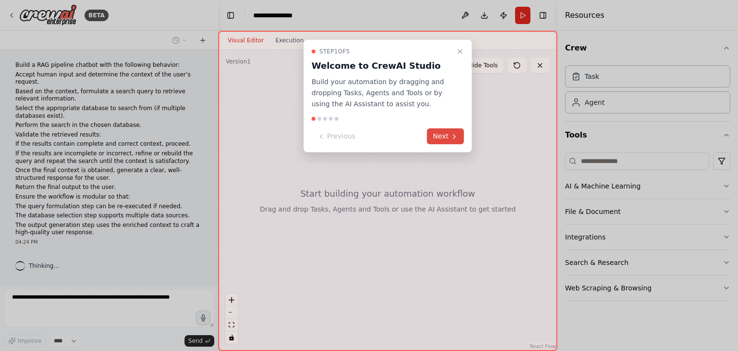
click at [440, 135] on button "Next" at bounding box center [445, 136] width 37 height 16
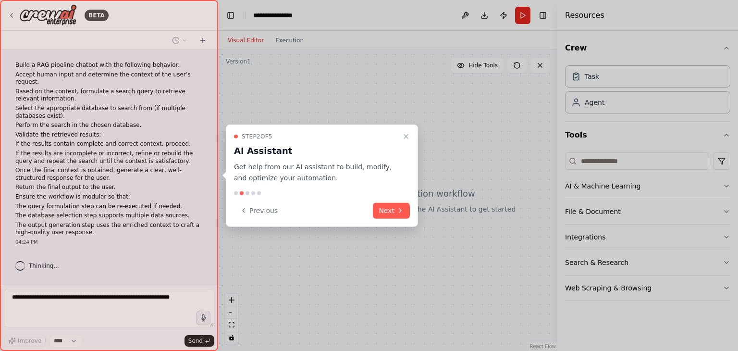
click at [440, 135] on div at bounding box center [369, 175] width 738 height 351
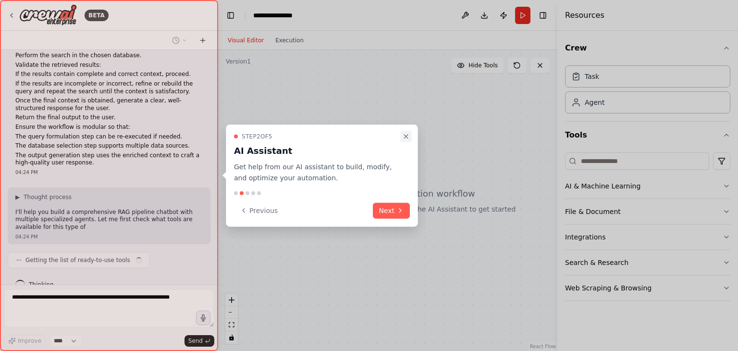
scroll to position [77, 0]
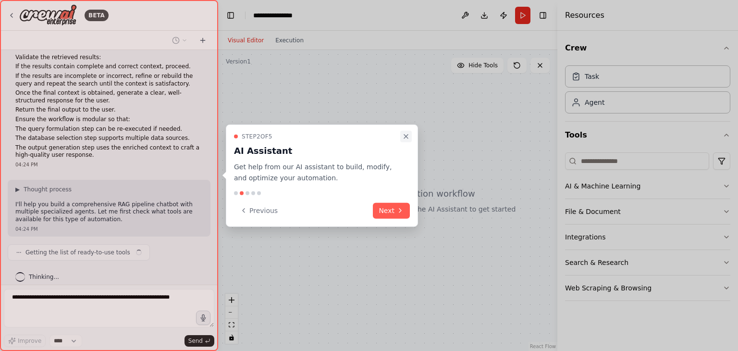
click at [407, 135] on icon "Close walkthrough" at bounding box center [406, 137] width 8 height 8
click at [407, 133] on icon "Close walkthrough" at bounding box center [406, 137] width 8 height 8
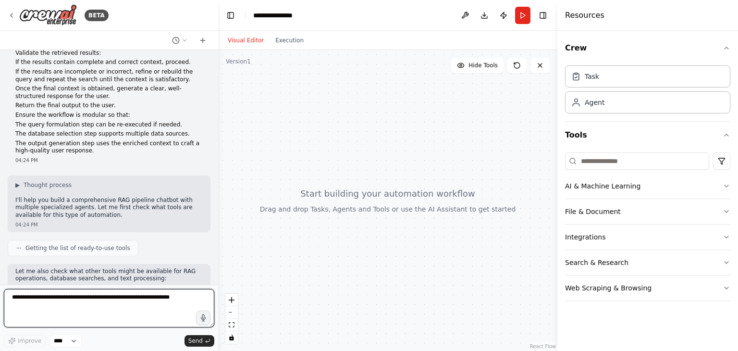
scroll to position [92, 0]
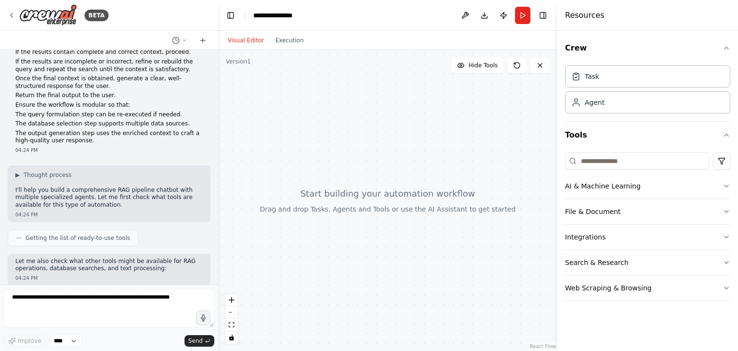
click at [174, 233] on div "Getting the list of ready-to-use tools" at bounding box center [109, 238] width 203 height 16
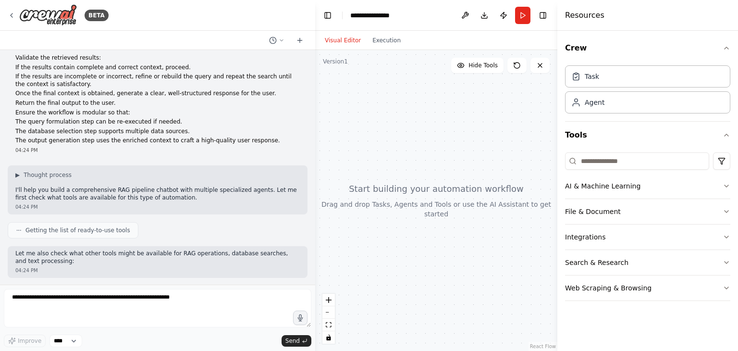
scroll to position [47, 0]
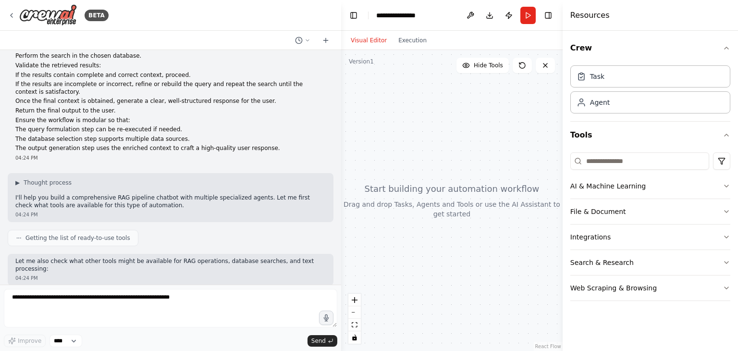
drag, startPoint x: 215, startPoint y: 184, endPoint x: 351, endPoint y: 182, distance: 136.0
click at [351, 182] on div "BETA Build a RAG pipeline chatbot with the following behavior: Accept human inp…" at bounding box center [369, 175] width 738 height 351
click at [209, 244] on div "Getting the list of ready-to-use tools" at bounding box center [171, 238] width 326 height 16
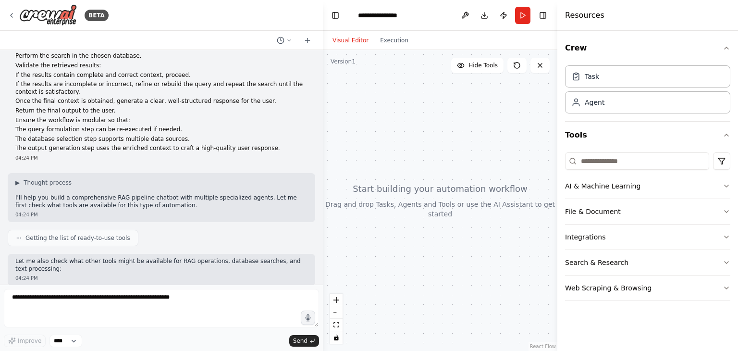
scroll to position [54, 0]
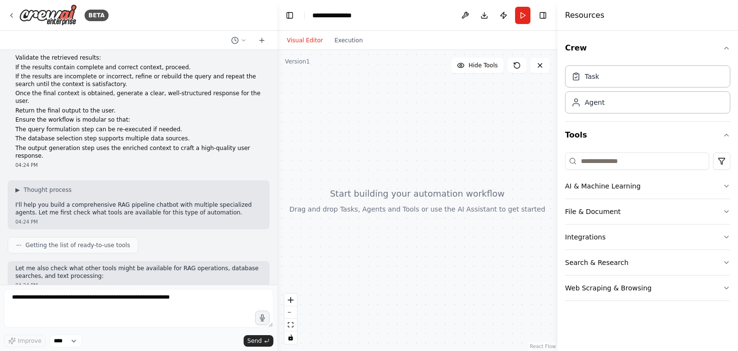
drag, startPoint x: 339, startPoint y: 166, endPoint x: 277, endPoint y: 167, distance: 62.0
click at [277, 167] on div "BETA Build a RAG pipeline chatbot with the following behavior: Accept human inp…" at bounding box center [369, 175] width 738 height 351
click at [168, 135] on p "The database selection step supports multiple data sources." at bounding box center [138, 139] width 246 height 8
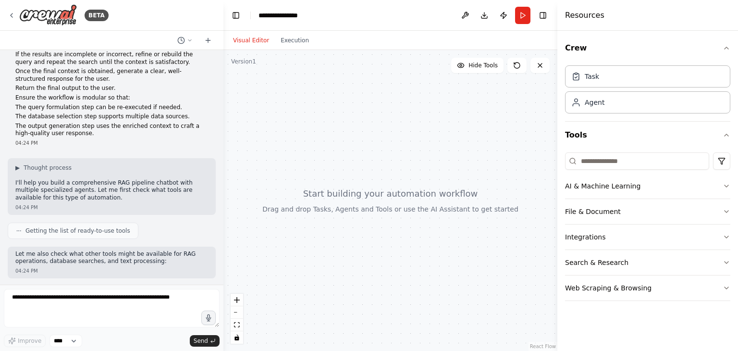
scroll to position [92, 0]
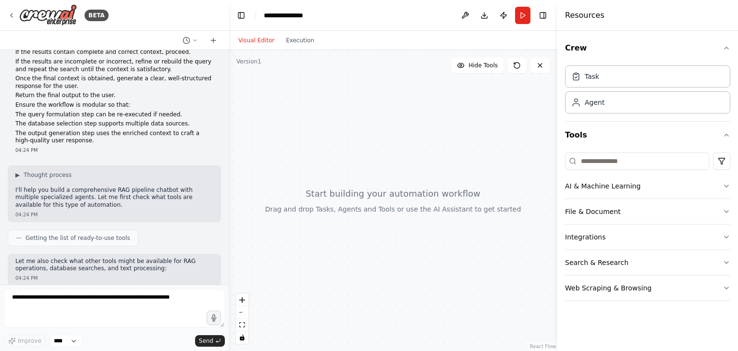
drag, startPoint x: 276, startPoint y: 137, endPoint x: 229, endPoint y: 162, distance: 53.3
click at [229, 162] on div "BETA Build a RAG pipeline chatbot with the following behavior: Accept human inp…" at bounding box center [369, 175] width 738 height 351
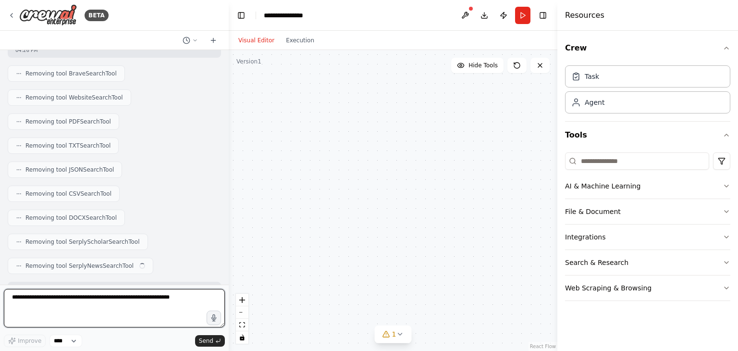
scroll to position [1107, 0]
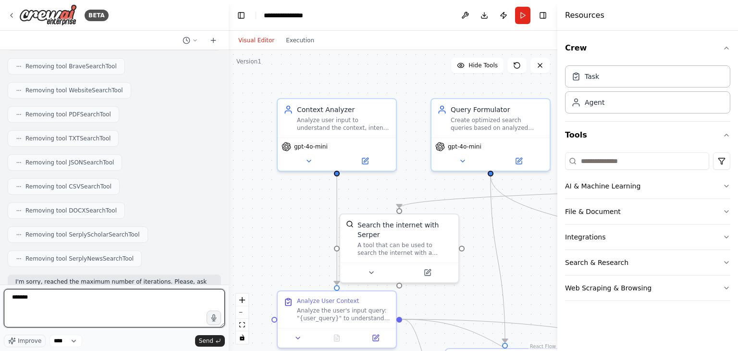
type textarea "********"
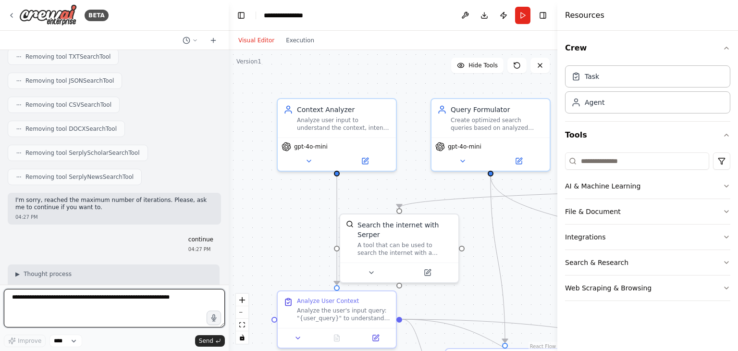
scroll to position [1196, 0]
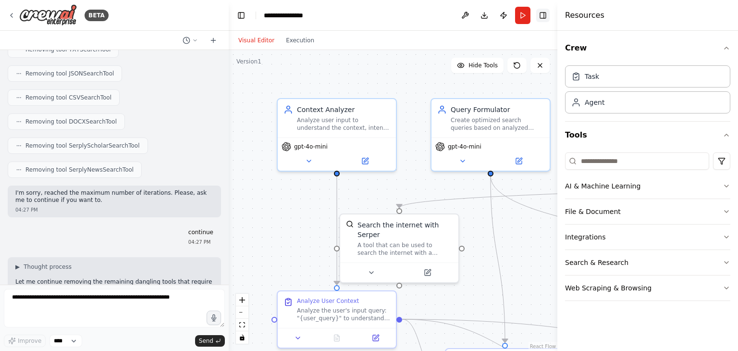
click at [549, 15] on button "Toggle Right Sidebar" at bounding box center [542, 15] width 13 height 13
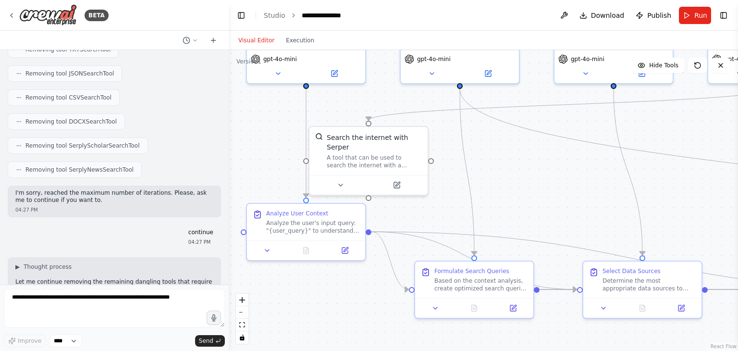
drag, startPoint x: 562, startPoint y: 259, endPoint x: 530, endPoint y: 170, distance: 95.4
click at [531, 171] on div ".deletable-edge-delete-btn { width: 20px; height: 20px; border: 0px solid #ffff…" at bounding box center [483, 200] width 509 height 301
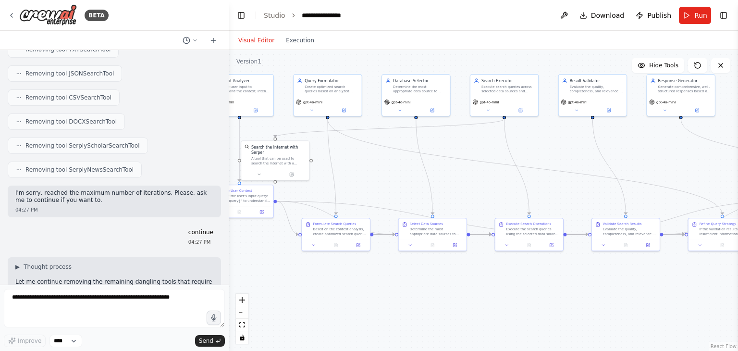
drag, startPoint x: 545, startPoint y: 177, endPoint x: 383, endPoint y: 173, distance: 161.9
click at [383, 173] on div ".deletable-edge-delete-btn { width: 20px; height: 20px; border: 0px solid #ffff…" at bounding box center [483, 200] width 509 height 301
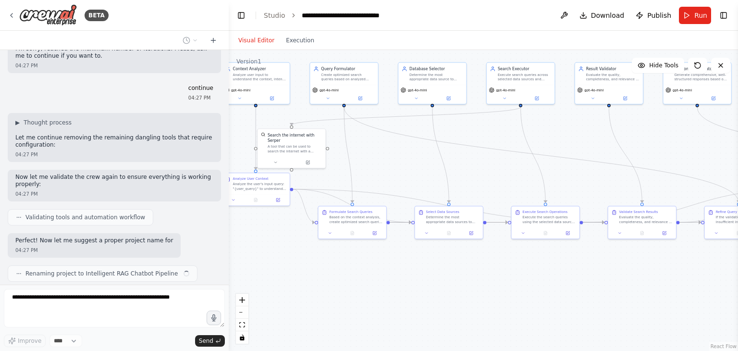
scroll to position [1347, 0]
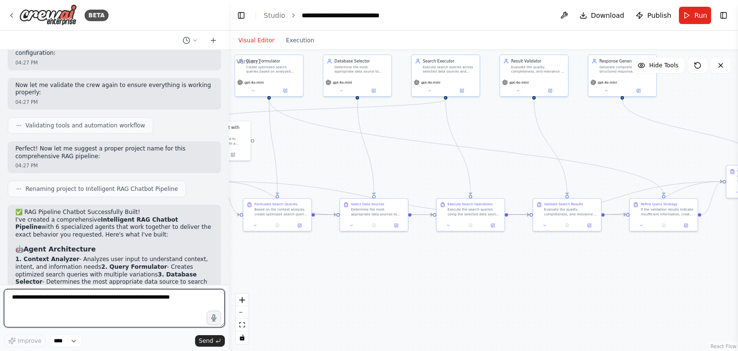
drag, startPoint x: 664, startPoint y: 157, endPoint x: 605, endPoint y: 137, distance: 61.8
click at [605, 137] on div ".deletable-edge-delete-btn { width: 20px; height: 20px; border: 0px solid #ffff…" at bounding box center [483, 200] width 509 height 301
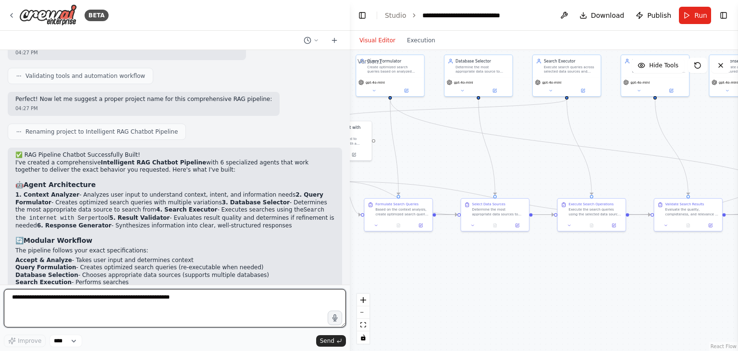
drag, startPoint x: 226, startPoint y: 151, endPoint x: 378, endPoint y: 150, distance: 152.3
click at [378, 150] on div "BETA Build a RAG pipeline chatbot with the following behavior: Accept human inp…" at bounding box center [369, 175] width 738 height 351
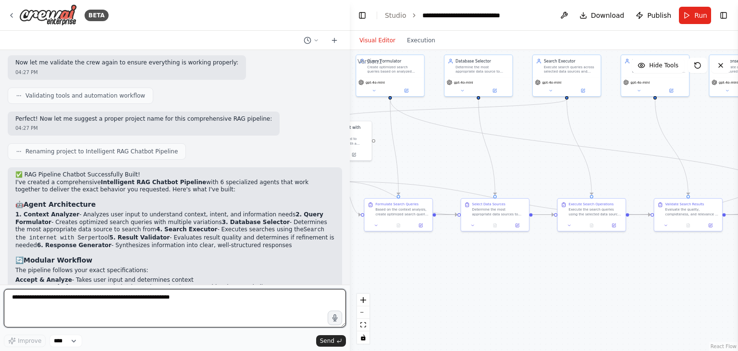
scroll to position [1381, 0]
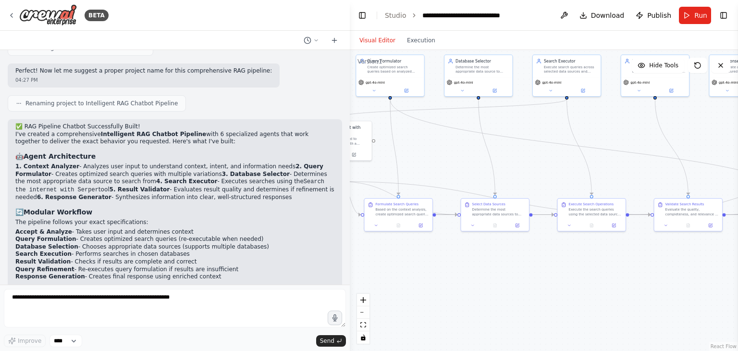
click at [153, 140] on div "✅ RAG Pipeline Chatbot Successfully Built! I've created a comprehensive Intelli…" at bounding box center [174, 252] width 319 height 259
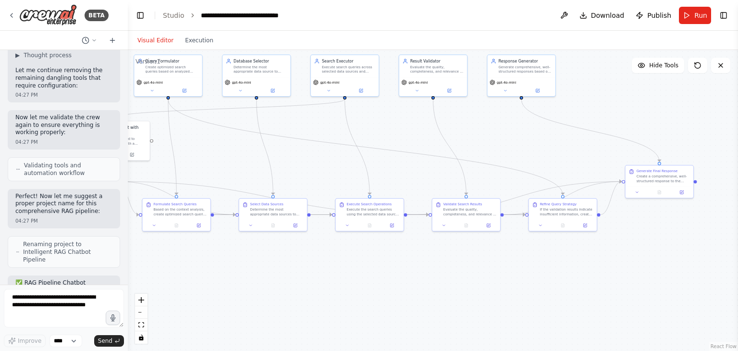
scroll to position [2144, 0]
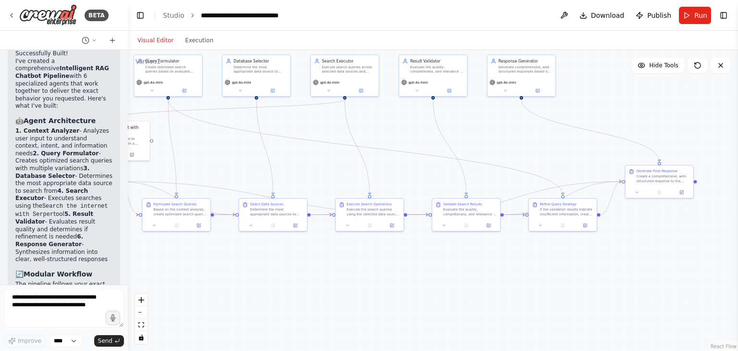
drag, startPoint x: 346, startPoint y: 147, endPoint x: 128, endPoint y: 147, distance: 218.1
click at [128, 147] on div "BETA Build a RAG pipeline chatbot with the following behavior: Accept human inp…" at bounding box center [369, 175] width 738 height 351
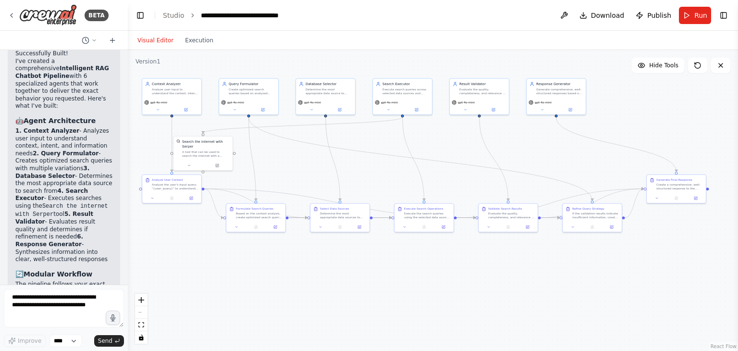
drag, startPoint x: 229, startPoint y: 158, endPoint x: 290, endPoint y: 168, distance: 62.2
click at [290, 168] on div ".deletable-edge-delete-btn { width: 20px; height: 20px; border: 0px solid #ffff…" at bounding box center [433, 200] width 610 height 301
click at [692, 13] on button "Run" at bounding box center [695, 15] width 32 height 17
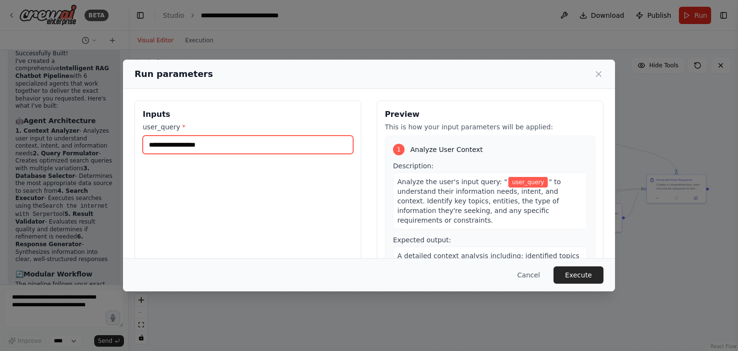
click at [268, 148] on input "user_query *" at bounding box center [248, 144] width 210 height 18
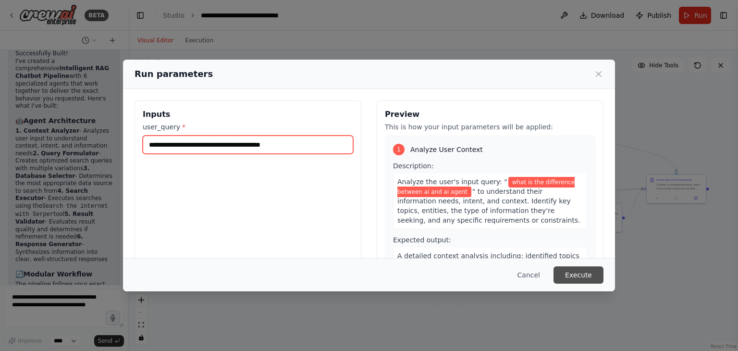
type input "**********"
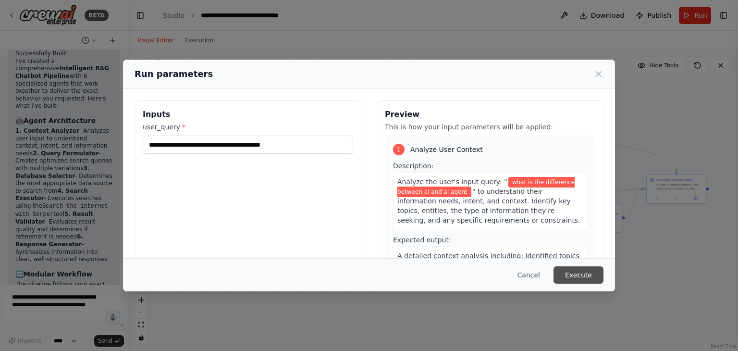
click at [587, 271] on button "Execute" at bounding box center [578, 274] width 50 height 17
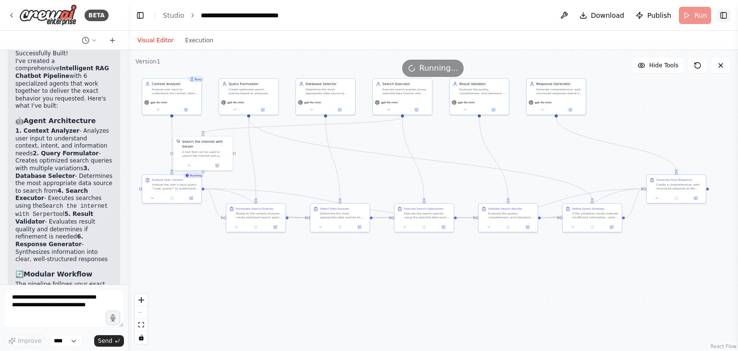
click at [728, 18] on button "Toggle Right Sidebar" at bounding box center [723, 15] width 13 height 13
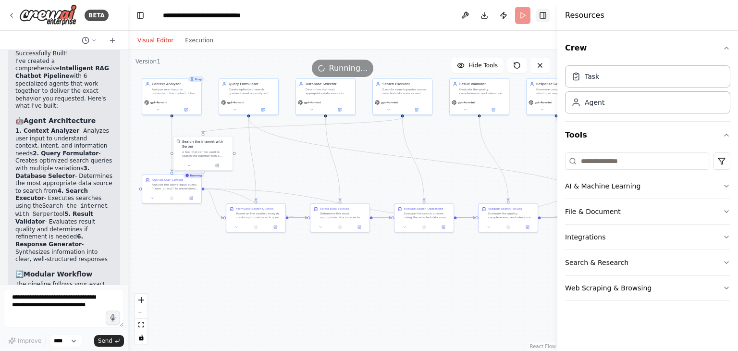
click at [543, 19] on button "Toggle Right Sidebar" at bounding box center [542, 15] width 13 height 13
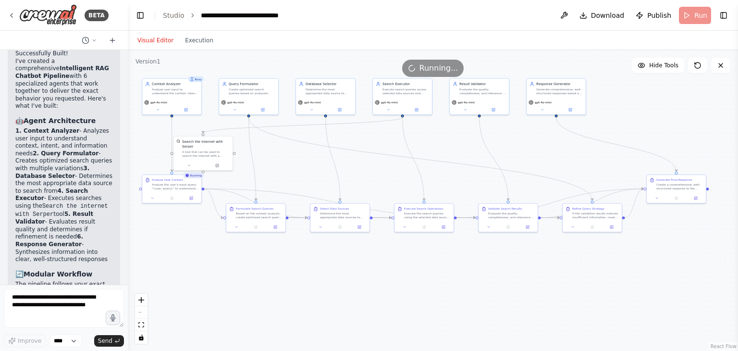
click at [430, 69] on span "Running..." at bounding box center [438, 68] width 39 height 12
click at [190, 35] on button "Execution" at bounding box center [199, 41] width 40 height 12
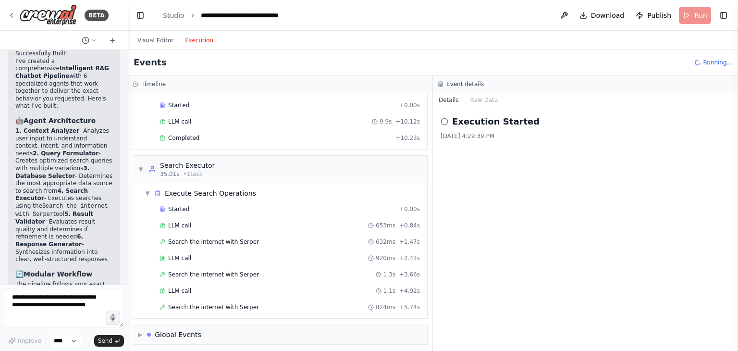
scroll to position [270, 0]
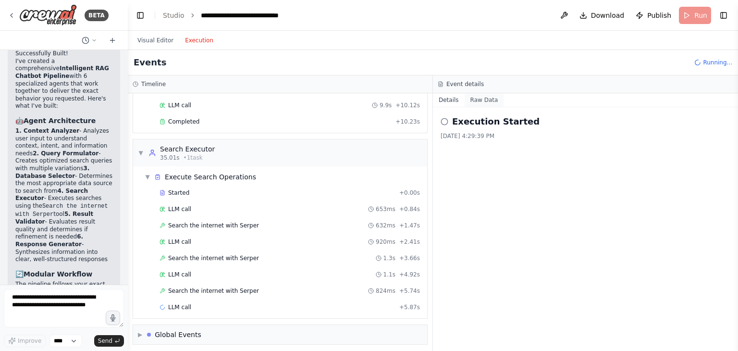
click at [488, 100] on button "Raw Data" at bounding box center [483, 99] width 39 height 13
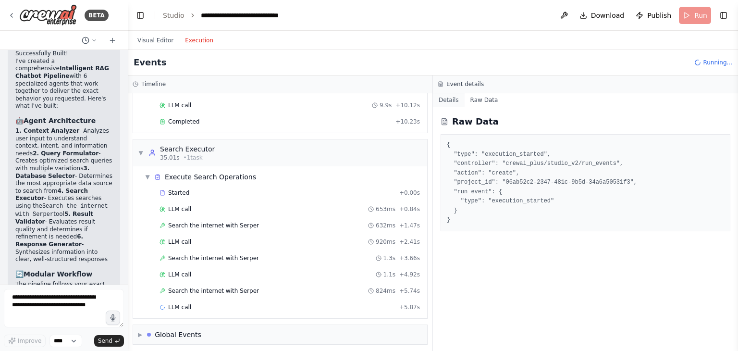
click at [455, 100] on button "Details" at bounding box center [449, 99] width 32 height 13
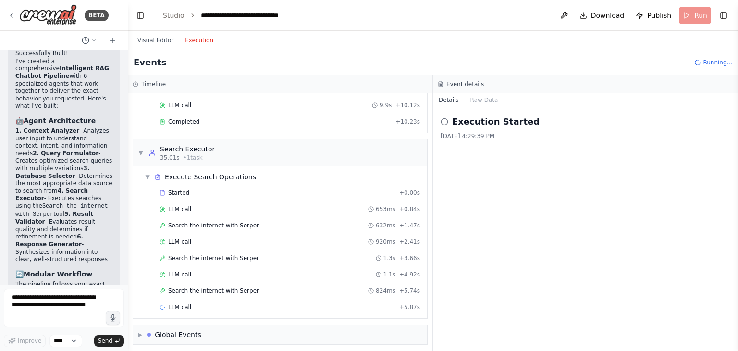
click at [446, 122] on icon at bounding box center [444, 122] width 8 height 8
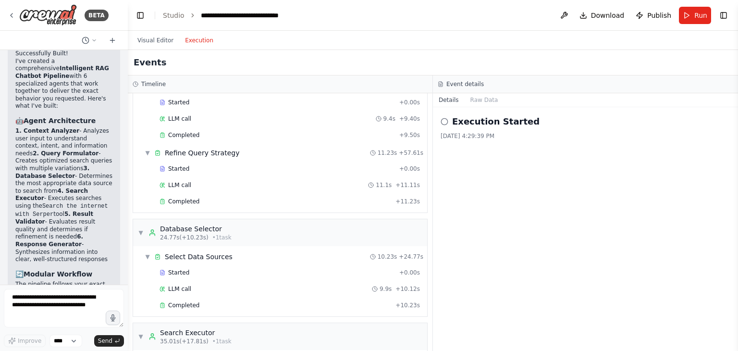
scroll to position [30, 0]
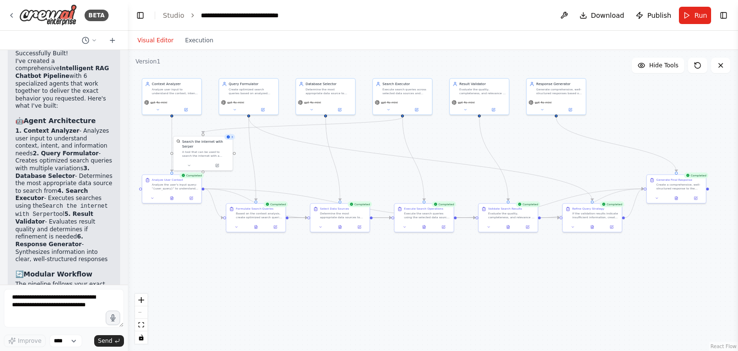
click at [155, 37] on button "Visual Editor" at bounding box center [156, 41] width 48 height 12
click at [190, 40] on button "Execution" at bounding box center [199, 41] width 40 height 12
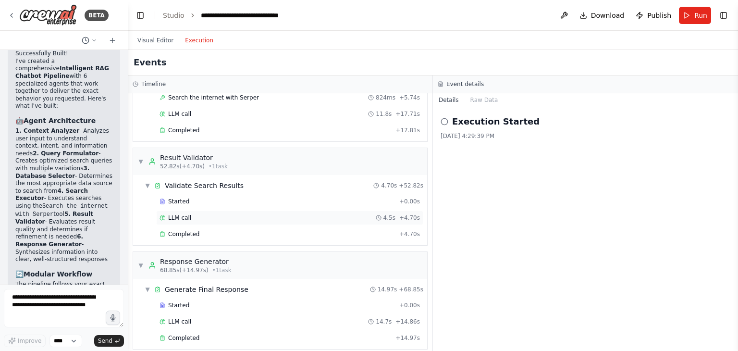
scroll to position [558, 0]
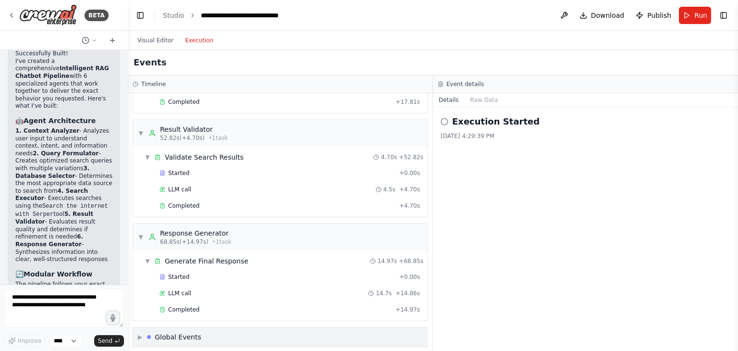
click at [252, 329] on div "▶ Global Events" at bounding box center [280, 336] width 294 height 19
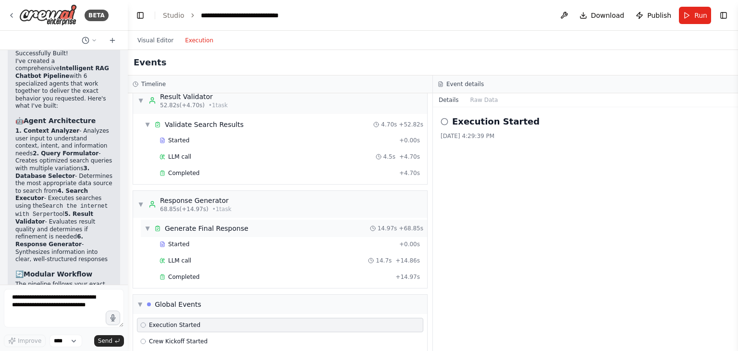
scroll to position [628, 0]
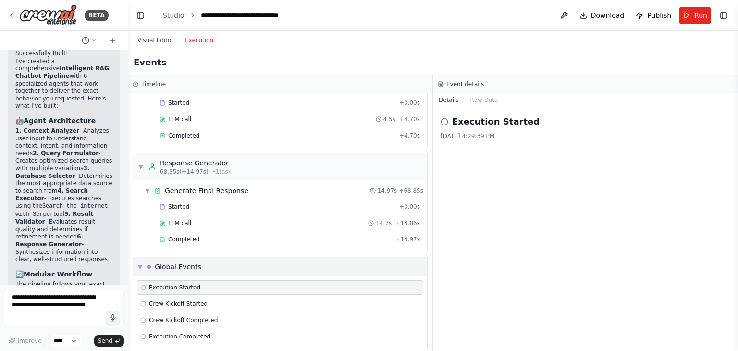
click at [209, 262] on div "▼ Global Events" at bounding box center [280, 266] width 294 height 19
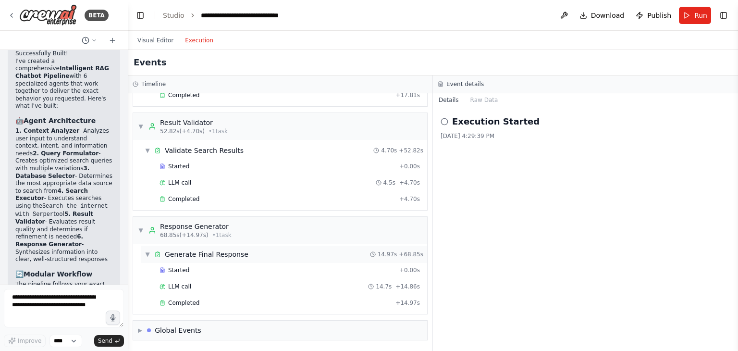
scroll to position [558, 0]
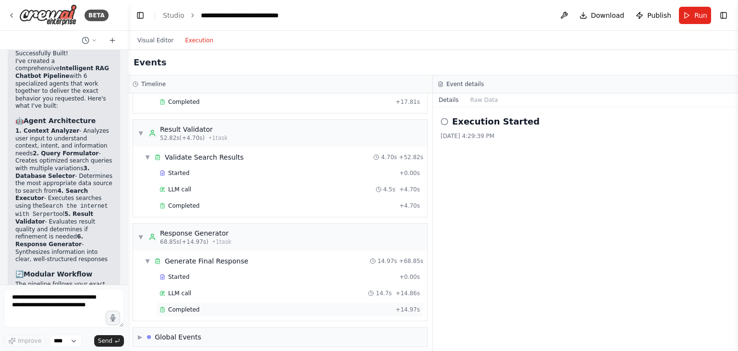
click at [195, 305] on span "Completed" at bounding box center [183, 309] width 31 height 8
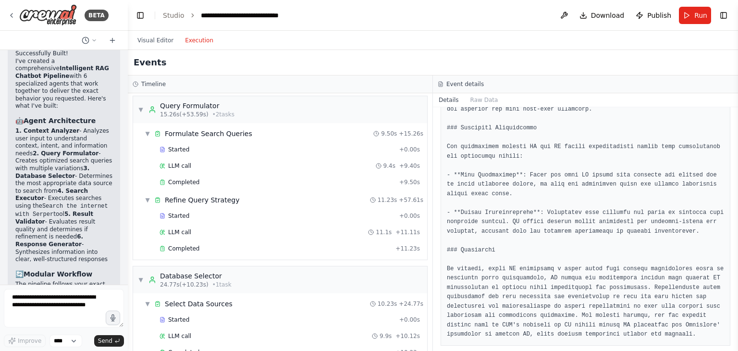
scroll to position [0, 0]
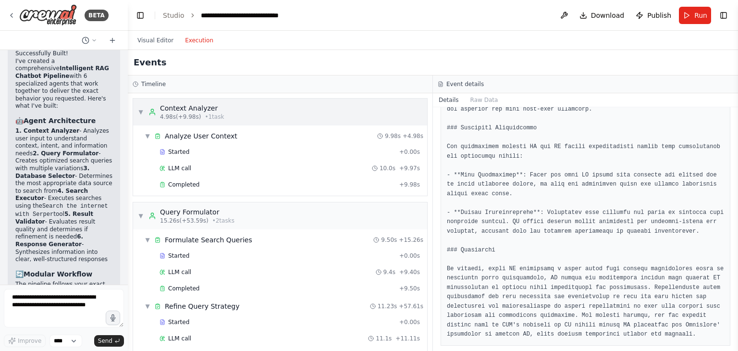
click at [231, 107] on div "▼ Context Analyzer 4.98s (+9.98s) • 1 task" at bounding box center [280, 111] width 294 height 27
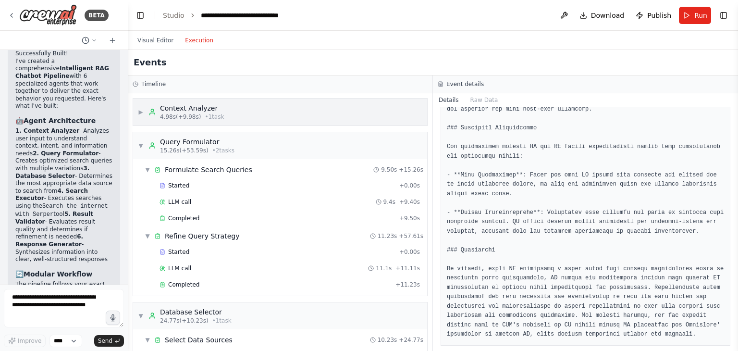
click at [231, 107] on div "▶ Context Analyzer 4.98s (+9.98s) • 1 task" at bounding box center [280, 111] width 294 height 27
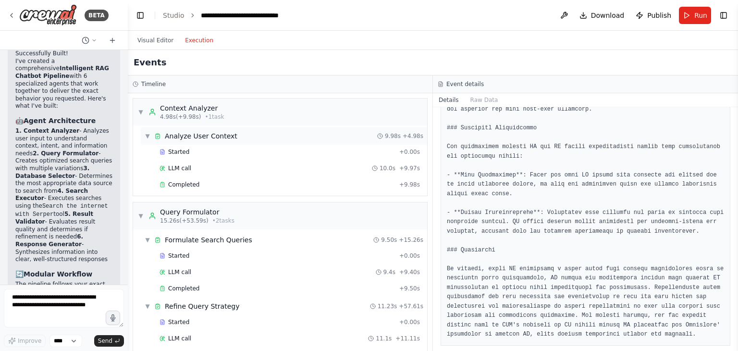
click at [196, 135] on div "Analyze User Context" at bounding box center [201, 136] width 73 height 10
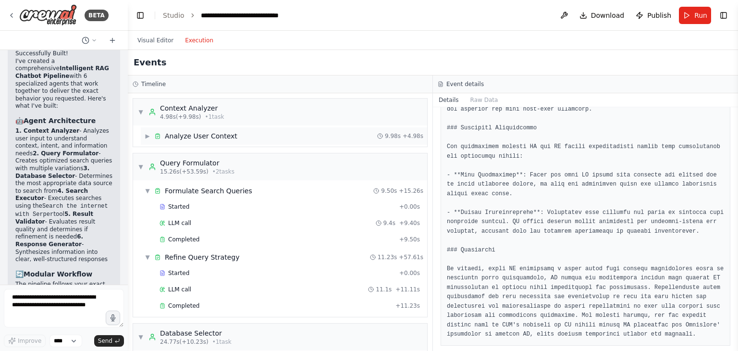
click at [196, 135] on div "Analyze User Context" at bounding box center [201, 136] width 73 height 10
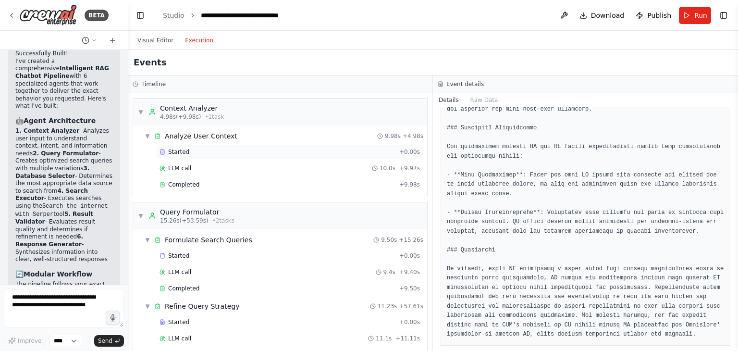
click at [189, 155] on div "Started + 0.00s" at bounding box center [289, 152] width 267 height 14
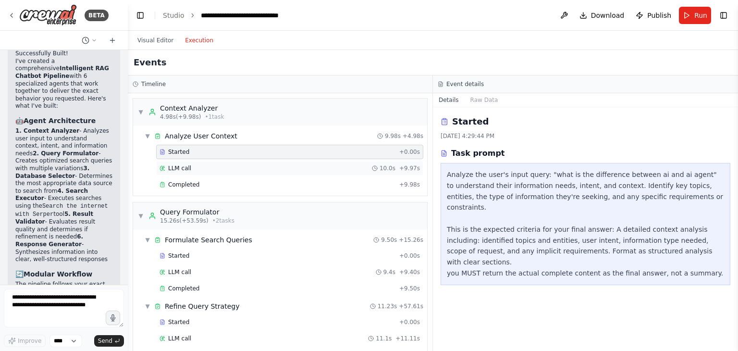
click at [305, 169] on div "LLM call 10.0s + 9.97s" at bounding box center [289, 168] width 260 height 8
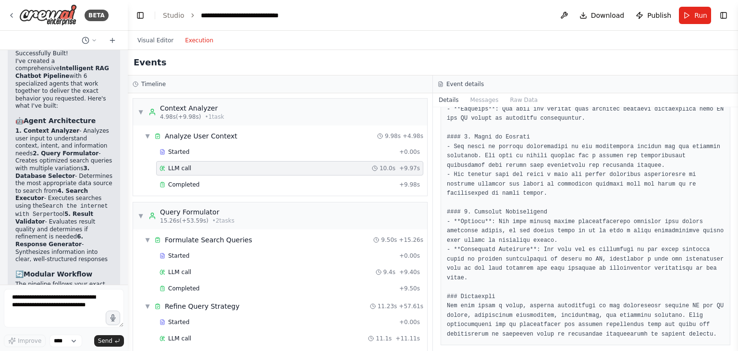
scroll to position [348, 0]
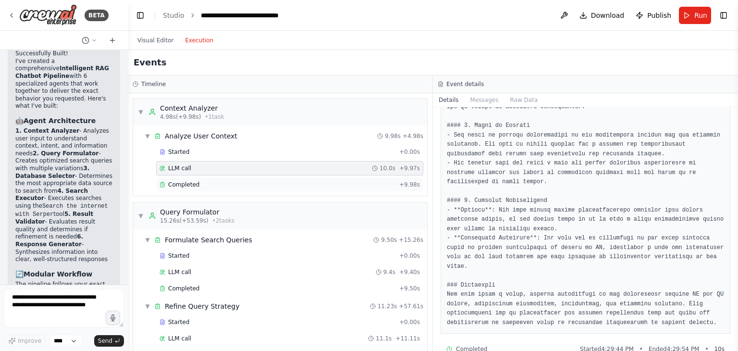
click at [384, 183] on div "Completed" at bounding box center [277, 185] width 236 height 8
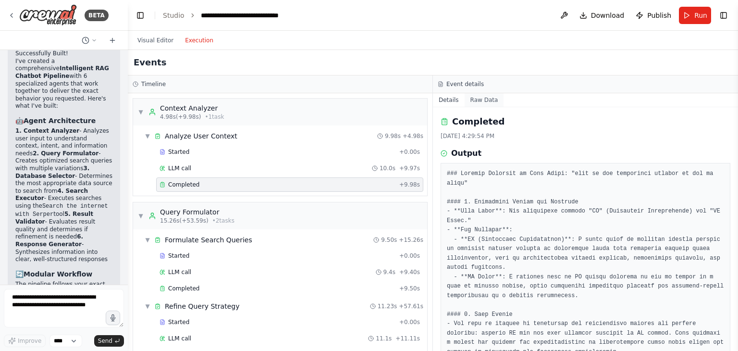
click at [481, 103] on button "Raw Data" at bounding box center [483, 99] width 39 height 13
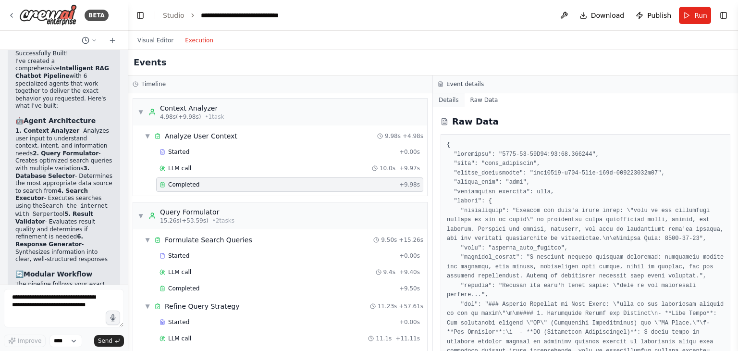
click at [447, 98] on button "Details" at bounding box center [449, 99] width 32 height 13
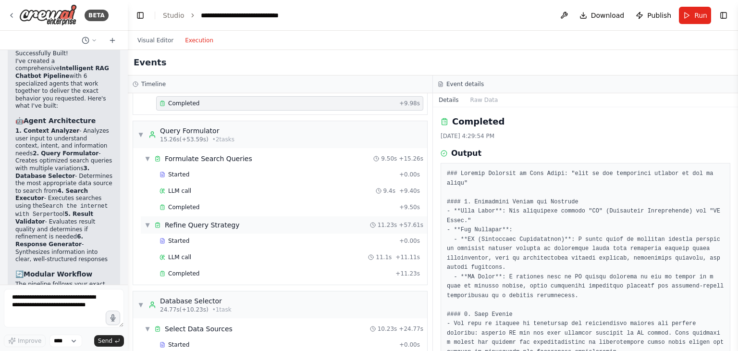
scroll to position [96, 0]
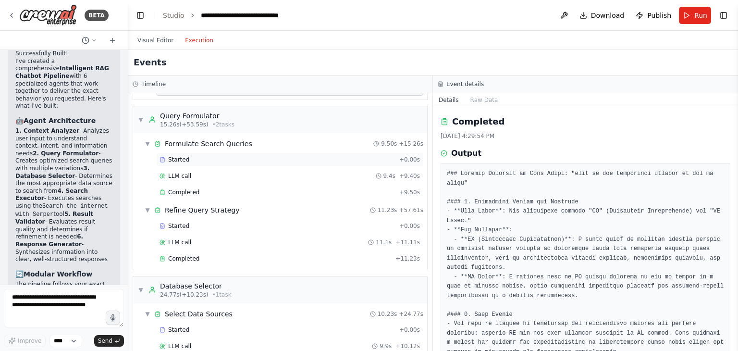
click at [248, 160] on div "Started" at bounding box center [277, 160] width 236 height 8
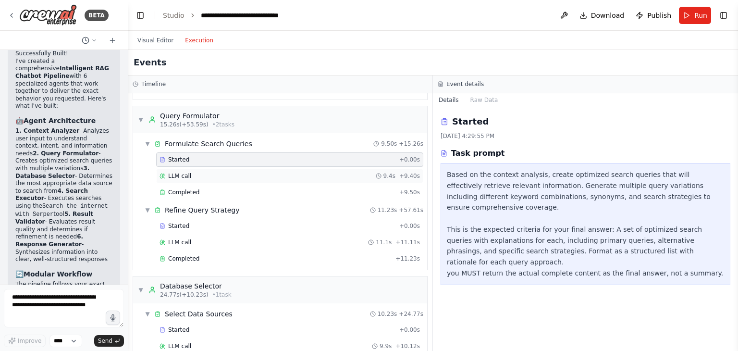
click at [240, 179] on div "LLM call 9.4s + 9.40s" at bounding box center [289, 176] width 267 height 14
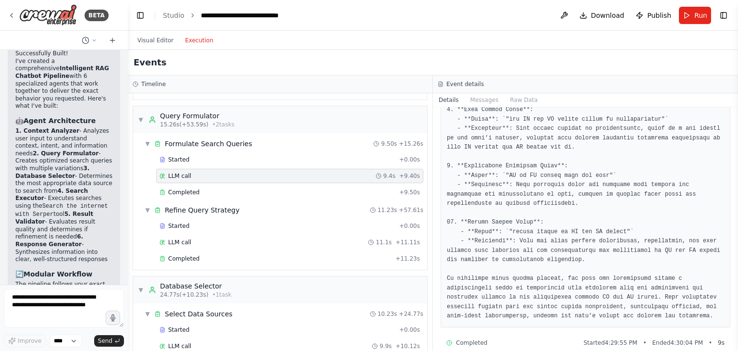
scroll to position [516, 0]
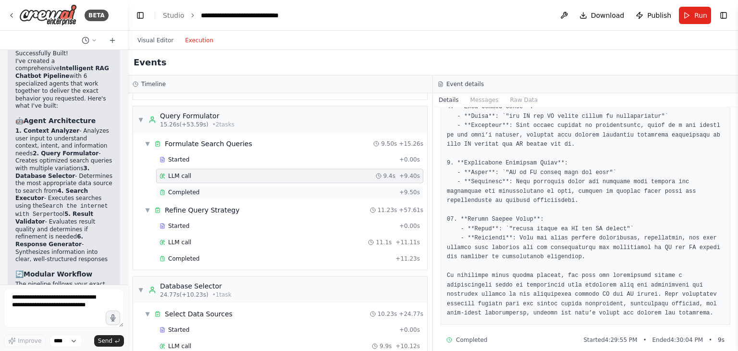
click at [267, 188] on div "Completed" at bounding box center [277, 192] width 236 height 8
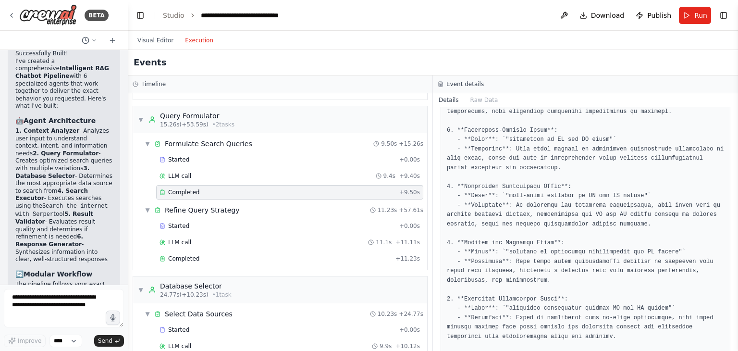
scroll to position [467, 0]
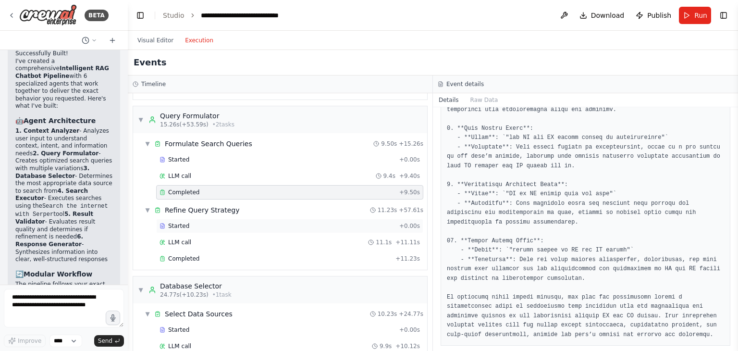
click at [246, 224] on div "Started" at bounding box center [277, 226] width 236 height 8
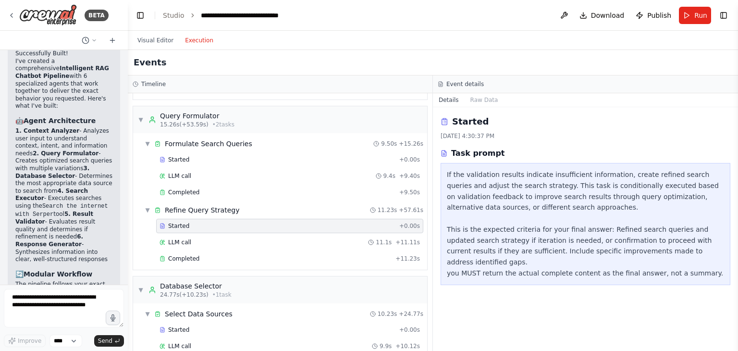
click at [494, 221] on div "If the validation results indicate insufficient information, create refined sea…" at bounding box center [585, 224] width 277 height 110
click at [384, 241] on span "11.1s" at bounding box center [384, 242] width 16 height 8
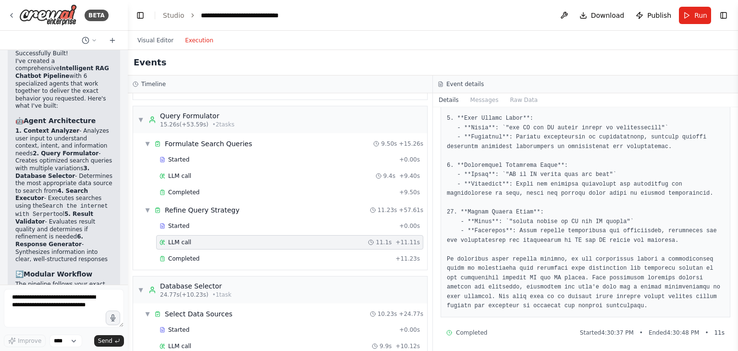
scroll to position [488, 0]
click at [280, 255] on div "Completed" at bounding box center [275, 259] width 232 height 8
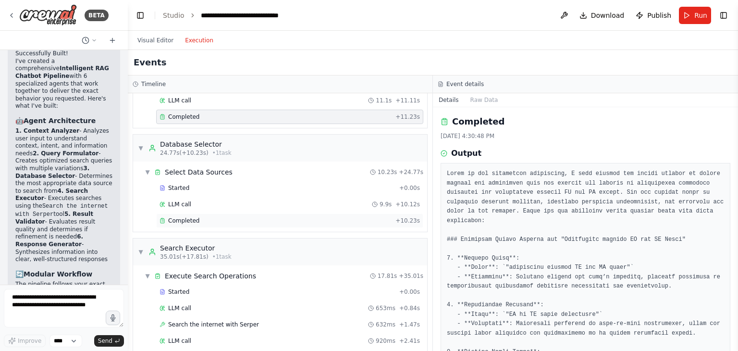
scroll to position [240, 0]
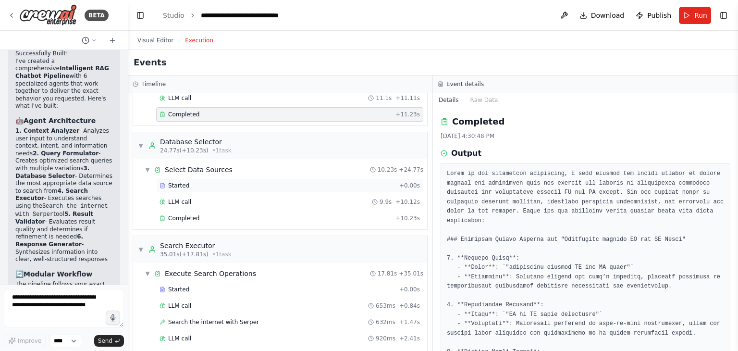
click at [221, 183] on div "Started" at bounding box center [277, 186] width 236 height 8
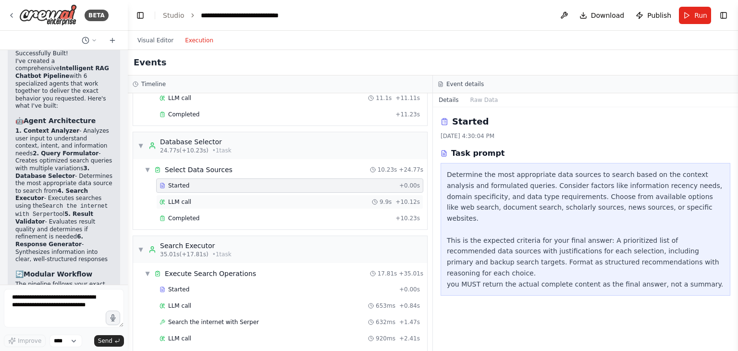
click at [305, 198] on div "LLM call 9.9s + 10.12s" at bounding box center [289, 202] width 260 height 8
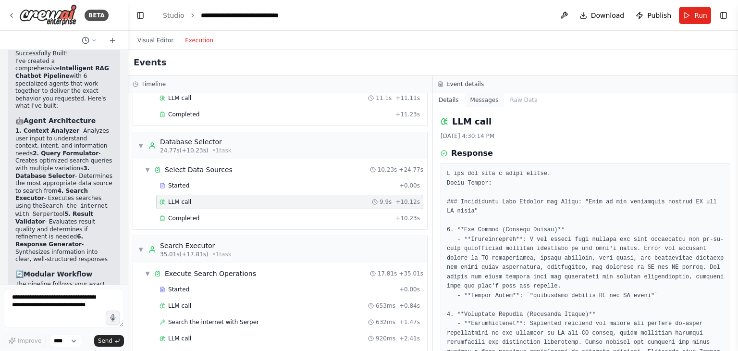
click at [492, 101] on button "Messages" at bounding box center [484, 99] width 40 height 13
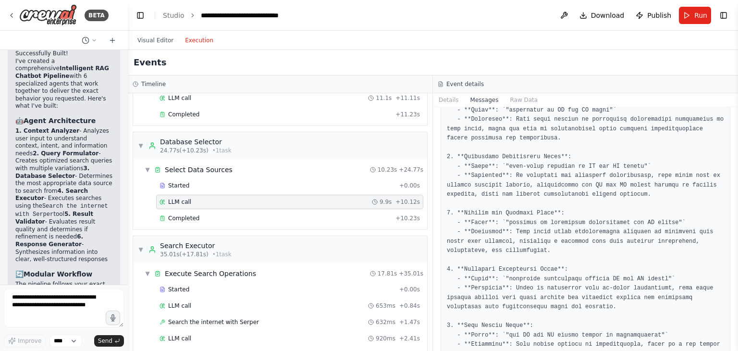
scroll to position [1322, 0]
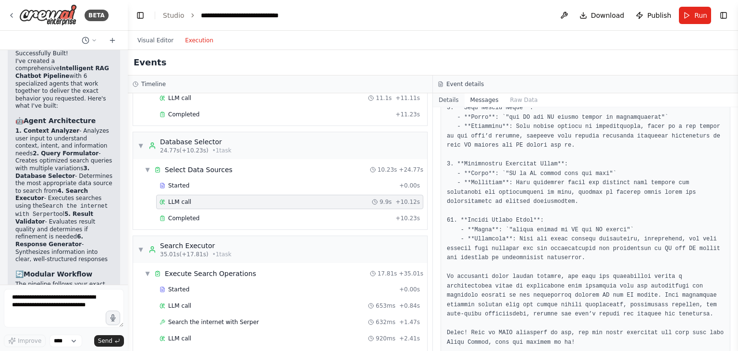
click at [455, 102] on button "Details" at bounding box center [449, 99] width 32 height 13
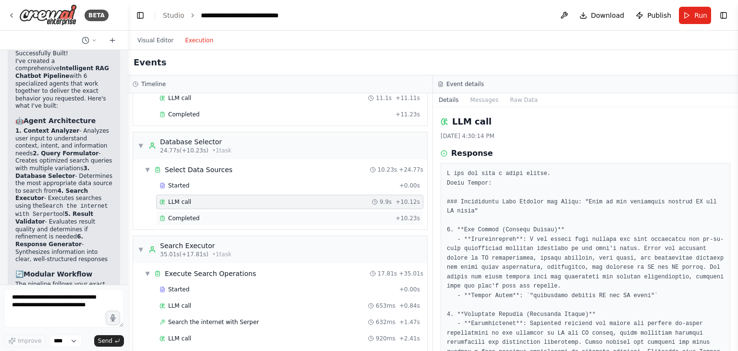
click at [265, 214] on div "Completed" at bounding box center [275, 218] width 232 height 8
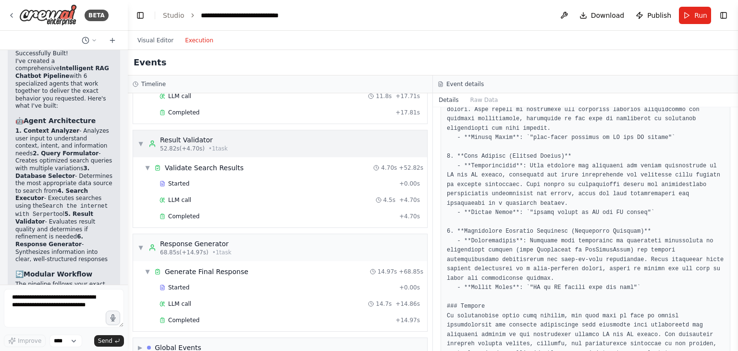
scroll to position [558, 0]
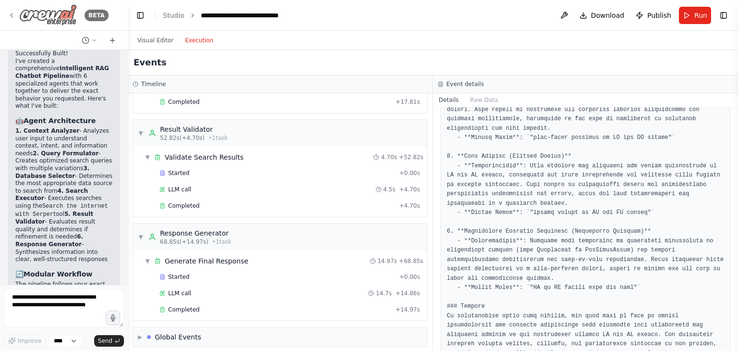
click at [59, 15] on img at bounding box center [48, 15] width 58 height 22
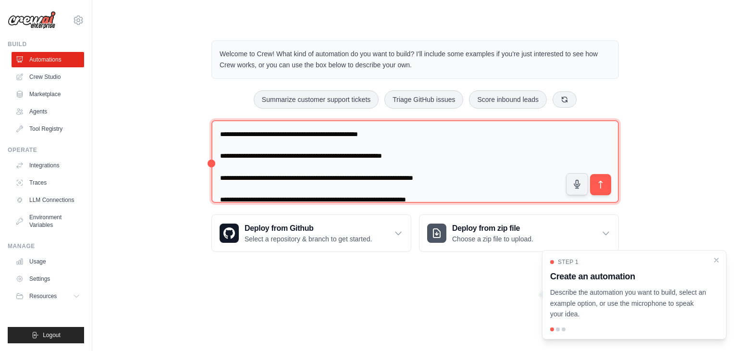
click at [403, 140] on textarea "**********" at bounding box center [414, 161] width 407 height 83
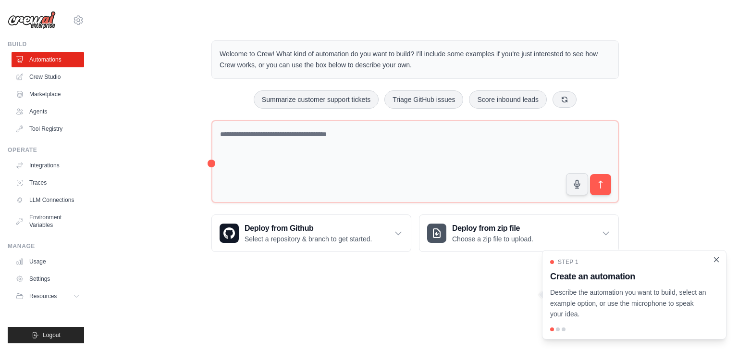
click at [714, 259] on icon "Close walkthrough" at bounding box center [716, 259] width 9 height 9
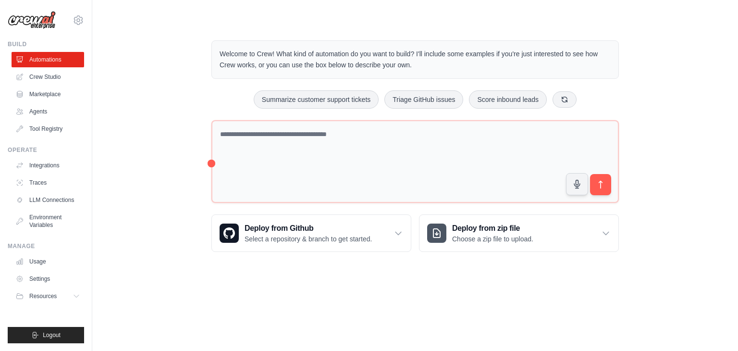
click at [671, 236] on div "Welcome to Crew! What kind of automation do you want to build? I'll include som…" at bounding box center [415, 146] width 615 height 242
click at [51, 74] on link "Crew Studio" at bounding box center [48, 76] width 73 height 15
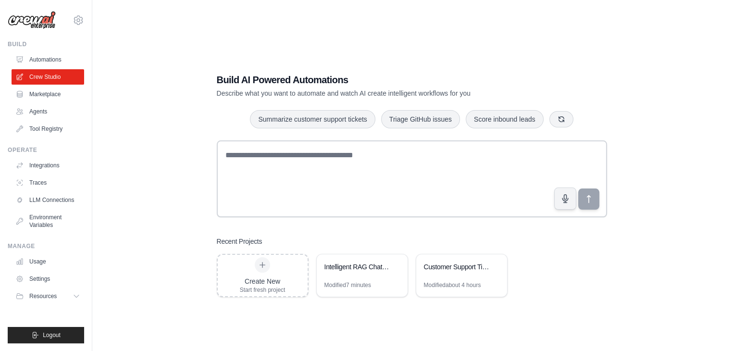
click at [171, 201] on div "Build AI Powered Automations Describe what you want to automate and watch AI cr…" at bounding box center [412, 185] width 608 height 351
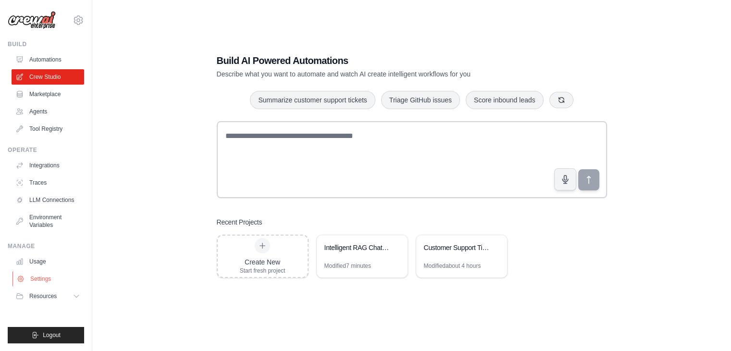
click at [40, 280] on link "Settings" at bounding box center [48, 278] width 73 height 15
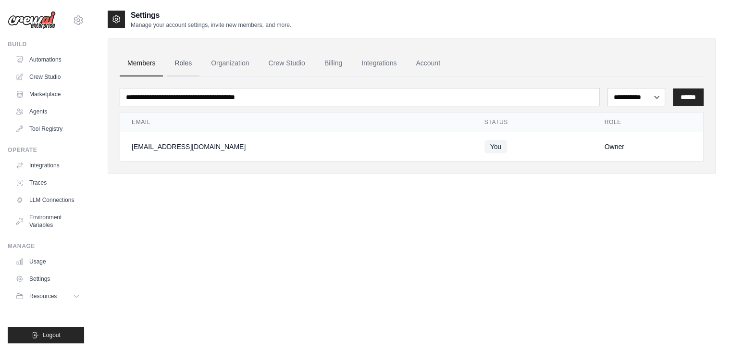
click at [183, 60] on link "Roles" at bounding box center [183, 63] width 33 height 26
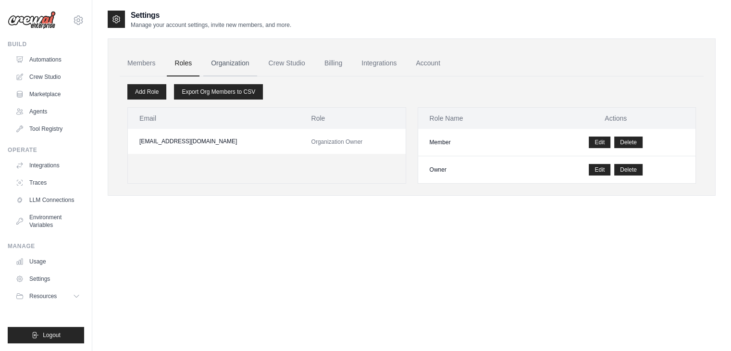
click at [231, 63] on link "Organization" at bounding box center [229, 63] width 53 height 26
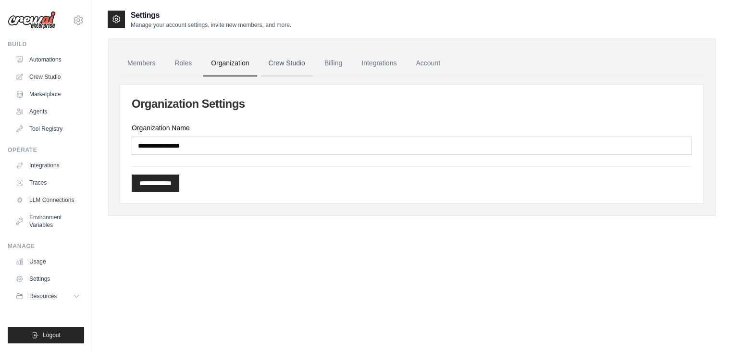
click at [284, 58] on link "Crew Studio" at bounding box center [287, 63] width 52 height 26
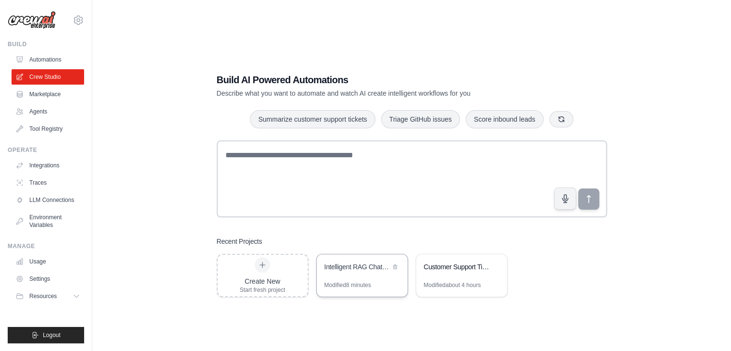
click at [350, 278] on div "Intelligent RAG Chatbot Pipeline" at bounding box center [362, 267] width 91 height 27
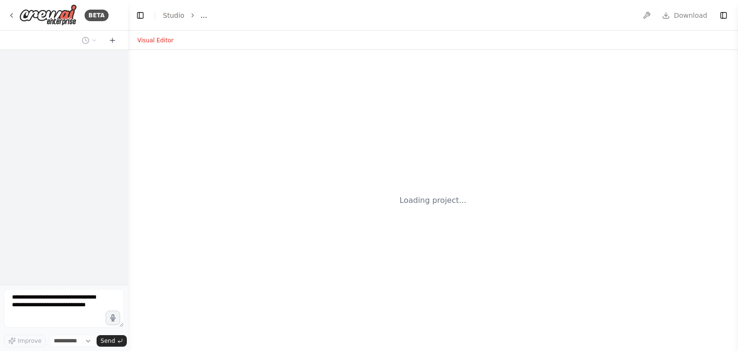
select select "****"
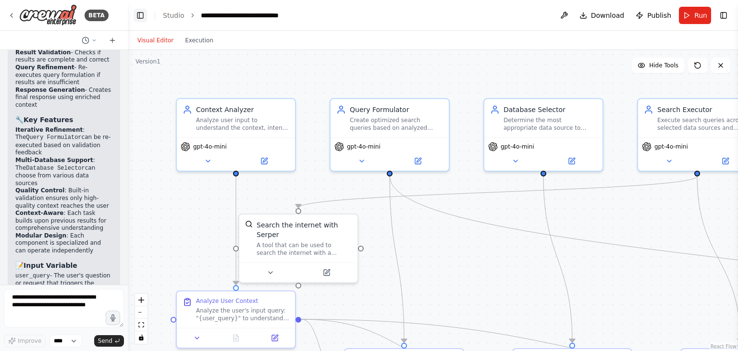
click at [138, 17] on button "Toggle Left Sidebar" at bounding box center [140, 15] width 13 height 13
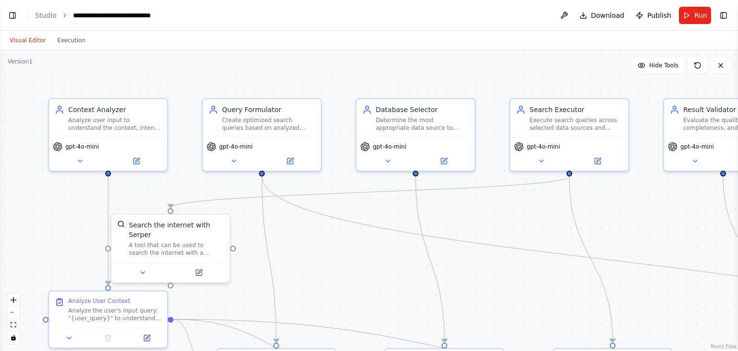
scroll to position [2444, 0]
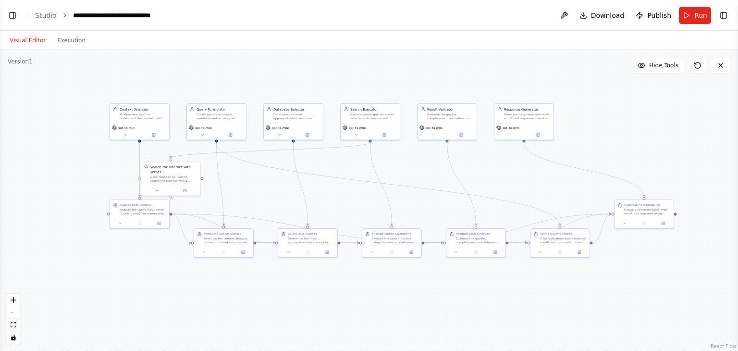
drag, startPoint x: 340, startPoint y: 249, endPoint x: 249, endPoint y: 187, distance: 109.9
click at [249, 187] on div ".deletable-edge-delete-btn { width: 20px; height: 20px; border: 0px solid #ffff…" at bounding box center [369, 200] width 738 height 301
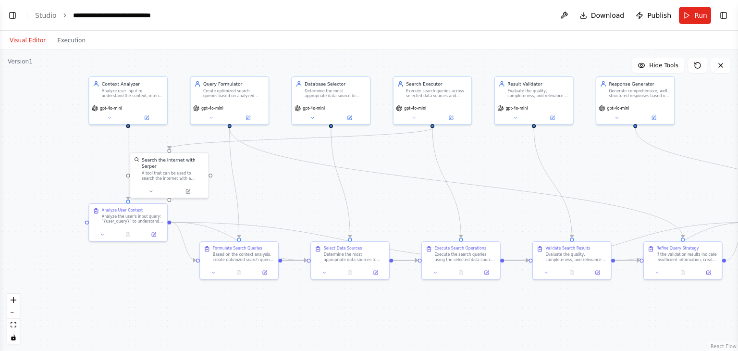
drag, startPoint x: 463, startPoint y: 197, endPoint x: 492, endPoint y: 194, distance: 29.4
click at [492, 194] on div ".deletable-edge-delete-btn { width: 20px; height: 20px; border: 0px solid #ffff…" at bounding box center [369, 200] width 738 height 301
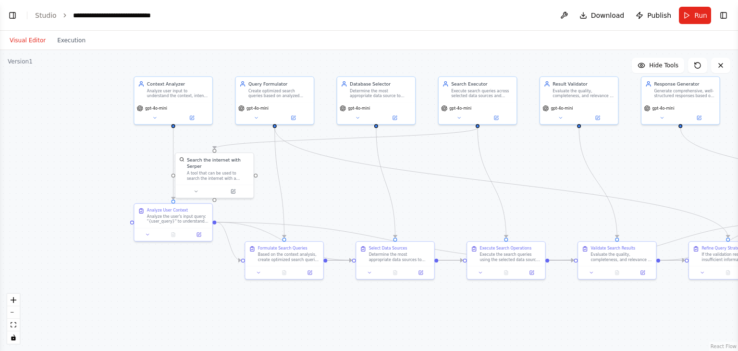
drag, startPoint x: 382, startPoint y: 154, endPoint x: 427, endPoint y: 154, distance: 45.2
click at [427, 154] on div ".deletable-edge-delete-btn { width: 20px; height: 20px; border: 0px solid #ffff…" at bounding box center [369, 200] width 738 height 301
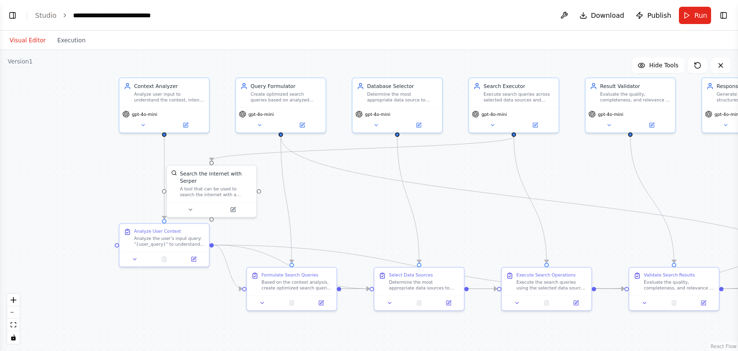
drag, startPoint x: 589, startPoint y: 109, endPoint x: 343, endPoint y: 206, distance: 264.6
click at [343, 206] on div ".deletable-edge-delete-btn { width: 20px; height: 20px; border: 0px solid #ffff…" at bounding box center [369, 200] width 738 height 301
click at [352, 171] on icon "Edge from 377c442e-275c-445c-8544-0a4387a65af8 to 82e13745-38d6-4bf7-aeba-5914d…" at bounding box center [541, 199] width 521 height 126
drag, startPoint x: 349, startPoint y: 172, endPoint x: 338, endPoint y: 184, distance: 15.6
click at [338, 184] on div ".deletable-edge-delete-btn { width: 20px; height: 20px; border: 0px solid #ffff…" at bounding box center [369, 200] width 738 height 301
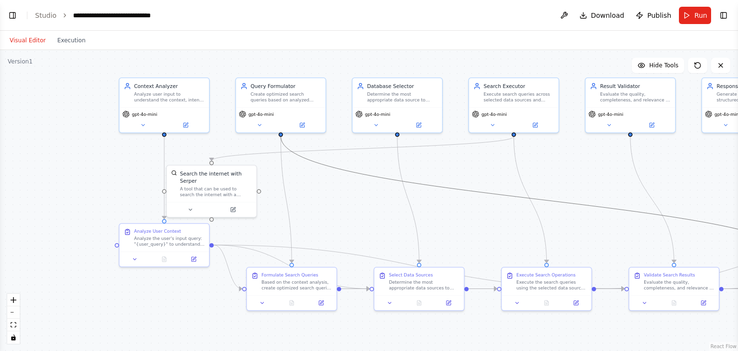
drag, startPoint x: 343, startPoint y: 173, endPoint x: 335, endPoint y: 189, distance: 17.2
click at [335, 189] on div ".deletable-edge-delete-btn { width: 20px; height: 20px; border: 0px solid #ffff…" at bounding box center [369, 200] width 738 height 301
drag, startPoint x: 345, startPoint y: 171, endPoint x: 355, endPoint y: 231, distance: 61.3
click at [355, 231] on div ".deletable-edge-delete-btn { width: 20px; height: 20px; border: 0px solid #ffff…" at bounding box center [369, 200] width 738 height 301
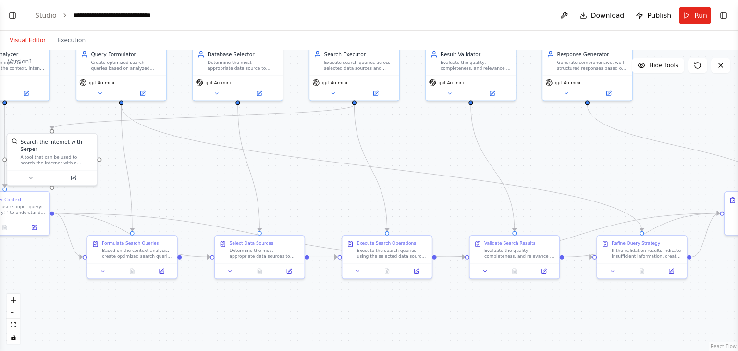
drag, startPoint x: 463, startPoint y: 209, endPoint x: 288, endPoint y: 175, distance: 178.2
click at [288, 175] on div ".deletable-edge-delete-btn { width: 20px; height: 20px; border: 0px solid #ffff…" at bounding box center [369, 200] width 738 height 301
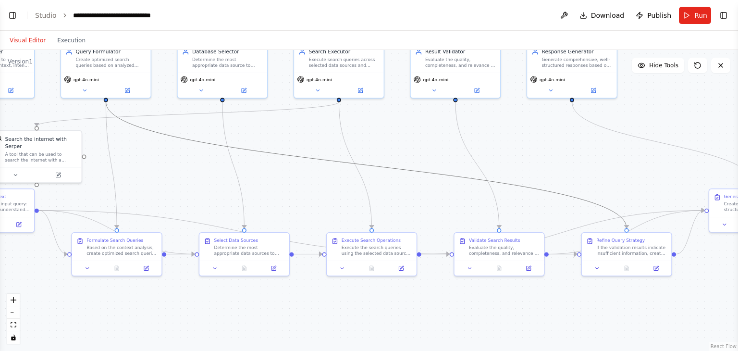
click at [293, 155] on icon "Edge from 377c442e-275c-445c-8544-0a4387a65af8 to 82e13745-38d6-4bf7-aeba-5914d…" at bounding box center [366, 165] width 521 height 126
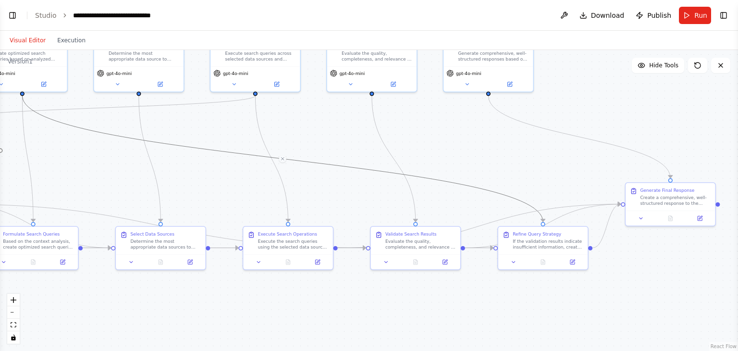
drag, startPoint x: 454, startPoint y: 195, endPoint x: 370, endPoint y: 189, distance: 83.8
click at [370, 189] on div ".deletable-edge-delete-btn { width: 20px; height: 20px; border: 0px solid #ffff…" at bounding box center [369, 200] width 738 height 301
click at [348, 194] on div ".deletable-edge-delete-btn { width: 20px; height: 20px; border: 0px solid #ffff…" at bounding box center [369, 200] width 738 height 301
click at [372, 111] on icon "Edge from d4d3b481-4206-4363-8ac3-6787f01b2854 to 8d6c07cb-799f-4a8b-9ba3-eb609…" at bounding box center [394, 159] width 44 height 126
click at [321, 132] on div ".deletable-edge-delete-btn { width: 20px; height: 20px; border: 0px solid #ffff…" at bounding box center [369, 200] width 738 height 301
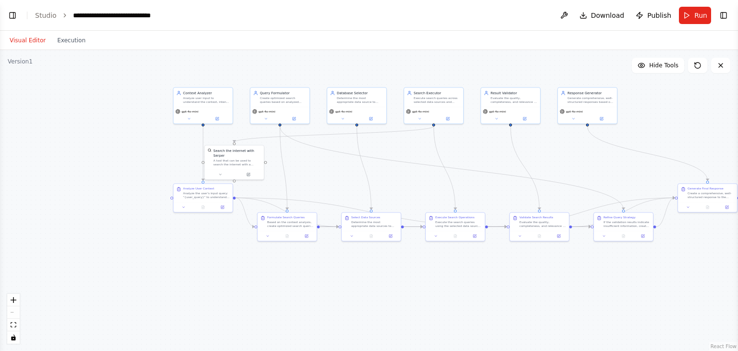
drag, startPoint x: 128, startPoint y: 173, endPoint x: 321, endPoint y: 173, distance: 193.6
click at [321, 173] on div ".deletable-edge-delete-btn { width: 20px; height: 20px; border: 0px solid #ffff…" at bounding box center [369, 200] width 738 height 301
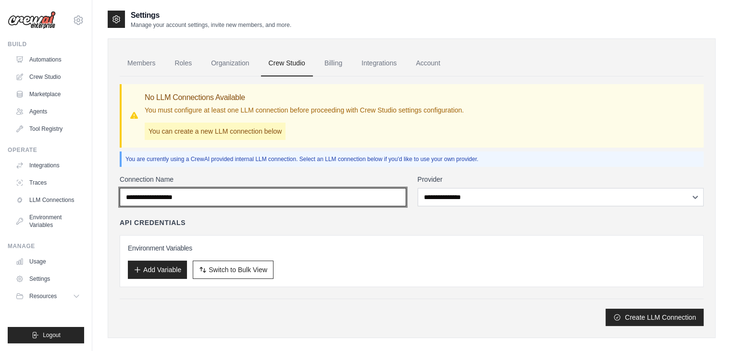
click at [281, 197] on input "Connection Name" at bounding box center [263, 197] width 286 height 18
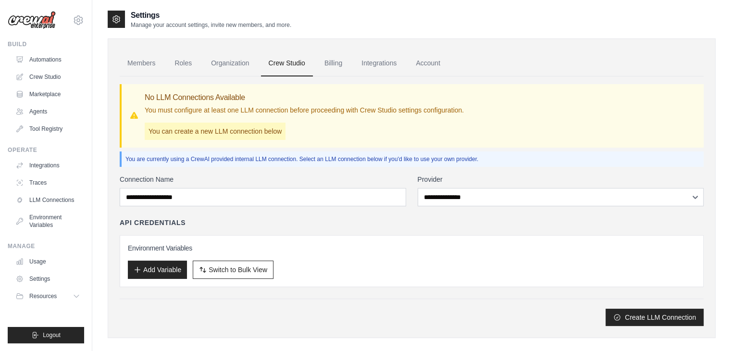
drag, startPoint x: 337, startPoint y: 176, endPoint x: 413, endPoint y: 194, distance: 78.5
click at [338, 177] on label "Connection Name" at bounding box center [263, 179] width 286 height 10
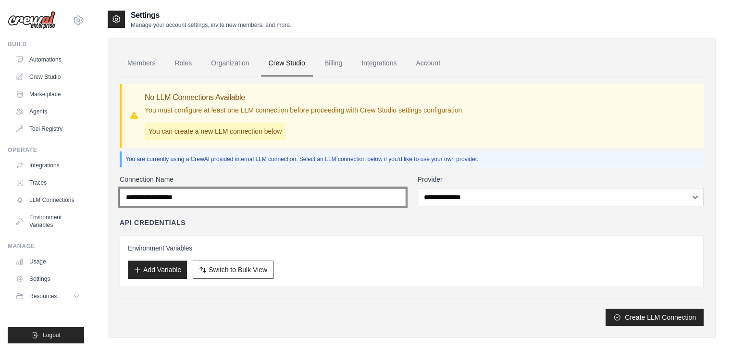
click at [338, 188] on input "Connection Name" at bounding box center [263, 197] width 286 height 18
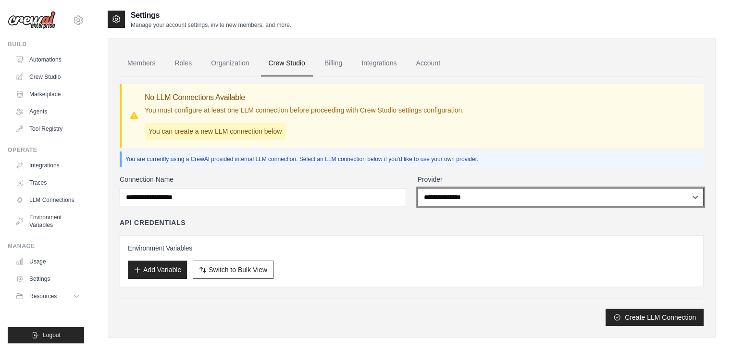
click at [441, 200] on select "**********" at bounding box center [560, 197] width 286 height 18
drag, startPoint x: 461, startPoint y: 202, endPoint x: 465, endPoint y: 198, distance: 5.9
click at [461, 202] on select "**********" at bounding box center [560, 197] width 286 height 18
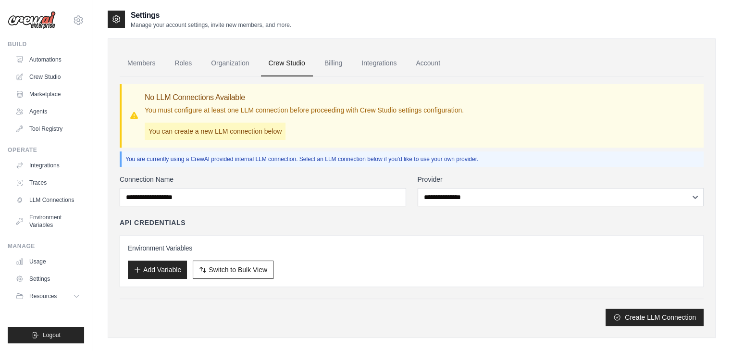
click at [499, 173] on div "**********" at bounding box center [412, 200] width 584 height 249
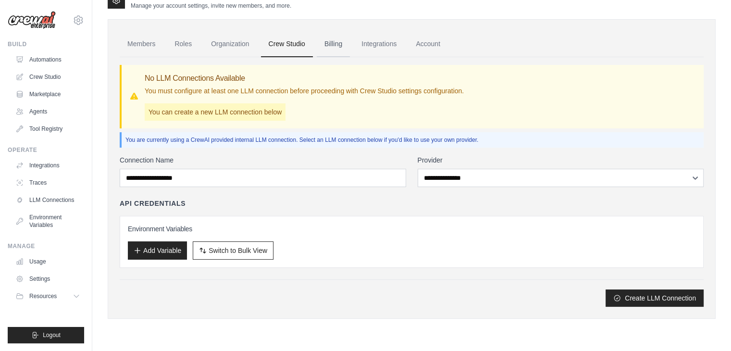
click at [335, 42] on link "Billing" at bounding box center [333, 44] width 33 height 26
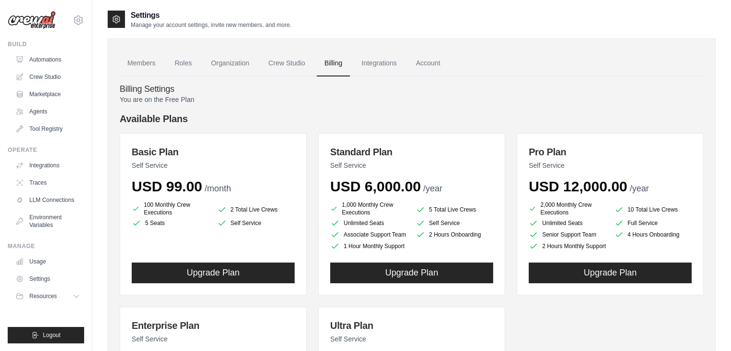
click at [346, 101] on p "You are on the Free Plan" at bounding box center [412, 100] width 584 height 10
click at [392, 63] on link "Integrations" at bounding box center [379, 63] width 50 height 26
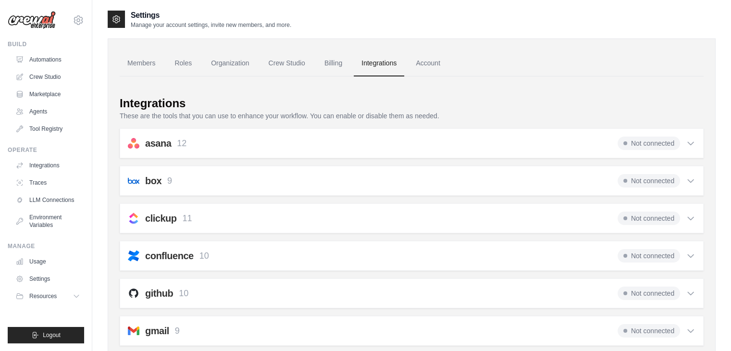
click at [689, 143] on icon at bounding box center [690, 143] width 10 height 10
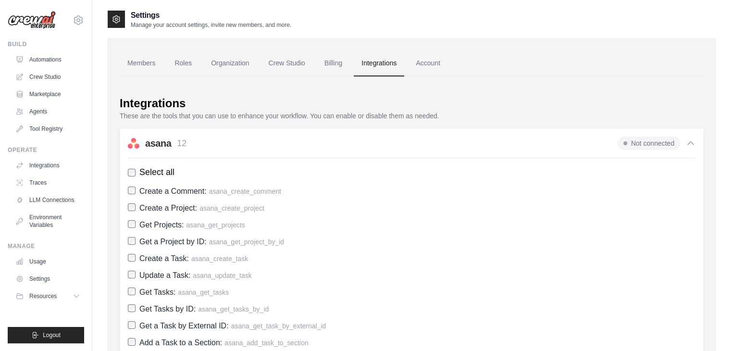
click at [689, 143] on icon at bounding box center [690, 143] width 6 height 3
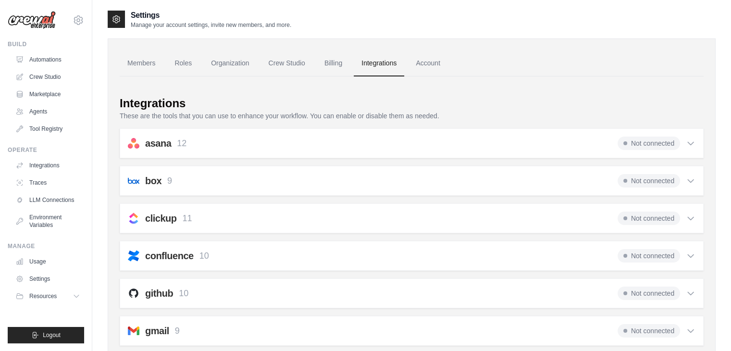
click at [429, 65] on link "Account" at bounding box center [428, 63] width 40 height 26
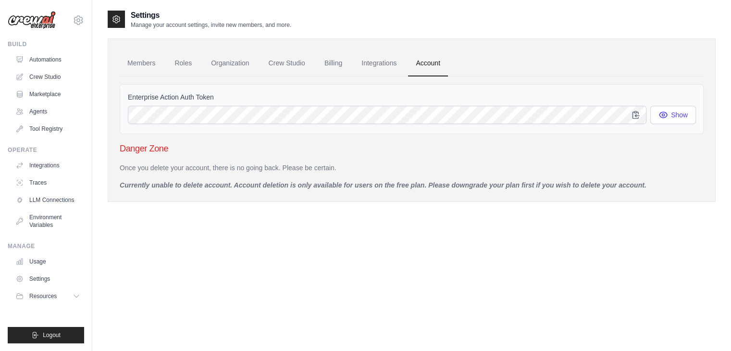
drag, startPoint x: 287, startPoint y: 180, endPoint x: 667, endPoint y: 214, distance: 381.9
click at [667, 214] on div "Settings Manage your account settings, invite new members, and more. Members Ro…" at bounding box center [412, 114] width 608 height 208
click at [538, 211] on div "Settings Manage your account settings, invite new members, and more. Members Ro…" at bounding box center [412, 114] width 608 height 208
drag, startPoint x: 659, startPoint y: 184, endPoint x: 110, endPoint y: 144, distance: 551.0
click at [110, 144] on div "Members Roles Organization Crew Studio Billing Integrations Account Enterprise …" at bounding box center [412, 119] width 608 height 163
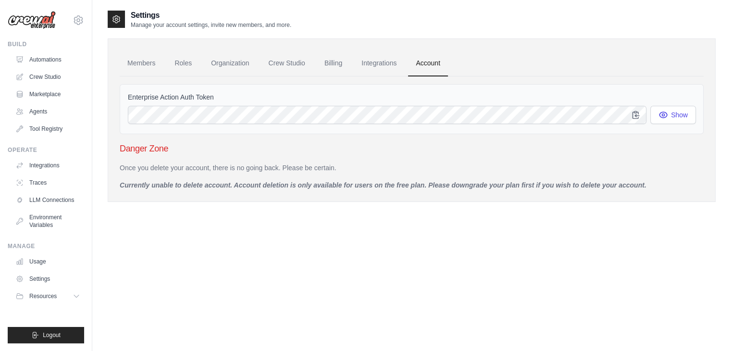
click at [196, 245] on div "Settings Manage your account settings, invite new members, and more. Members Ro…" at bounding box center [412, 185] width 608 height 351
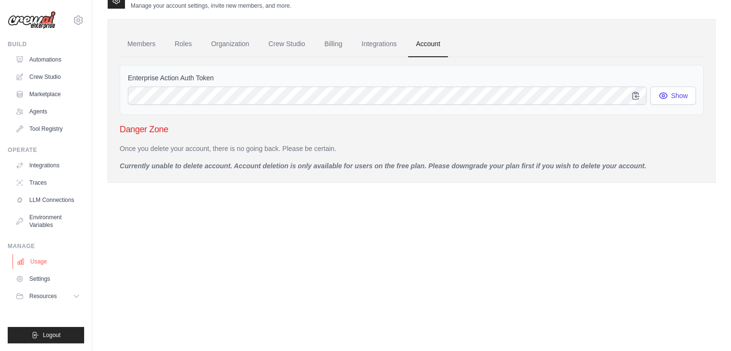
click at [48, 258] on link "Usage" at bounding box center [48, 261] width 73 height 15
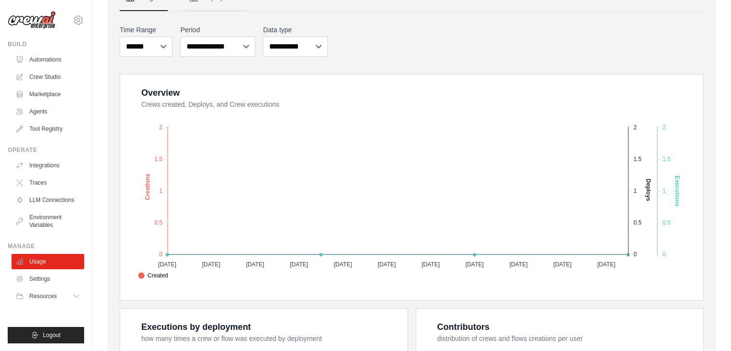
scroll to position [104, 0]
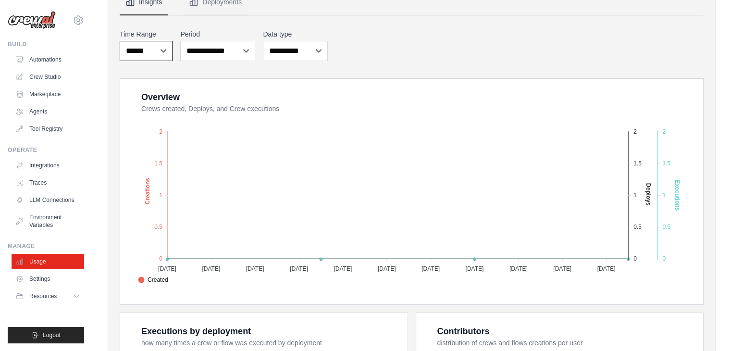
click at [161, 54] on select "***** ****** *******" at bounding box center [146, 51] width 53 height 20
select select "*****"
click at [120, 41] on select "***** ****** *******" at bounding box center [146, 51] width 53 height 20
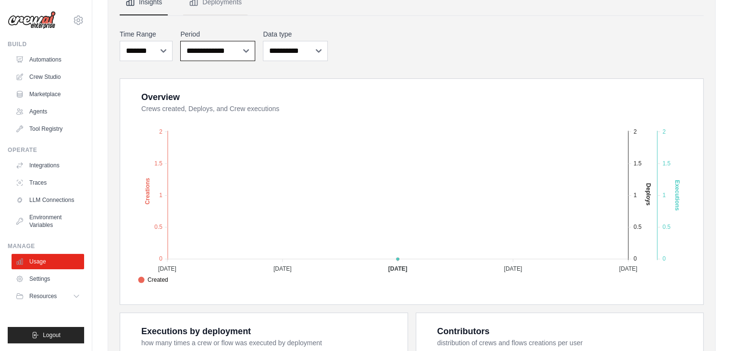
click at [213, 48] on select "**********" at bounding box center [217, 51] width 75 height 20
click at [285, 49] on select "**********" at bounding box center [295, 51] width 64 height 20
click at [263, 41] on select "**********" at bounding box center [295, 51] width 64 height 20
click at [301, 45] on select "**********" at bounding box center [295, 51] width 64 height 20
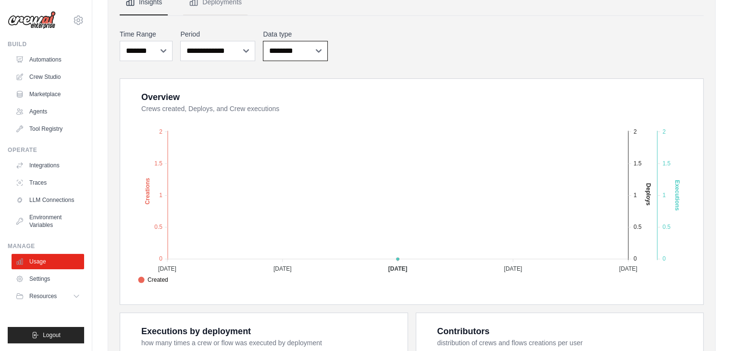
select select "**********"
click at [263, 41] on select "**********" at bounding box center [295, 51] width 64 height 20
click at [398, 69] on div "**********" at bounding box center [412, 291] width 584 height 528
click at [176, 296] on span "Executions" at bounding box center [157, 300] width 38 height 9
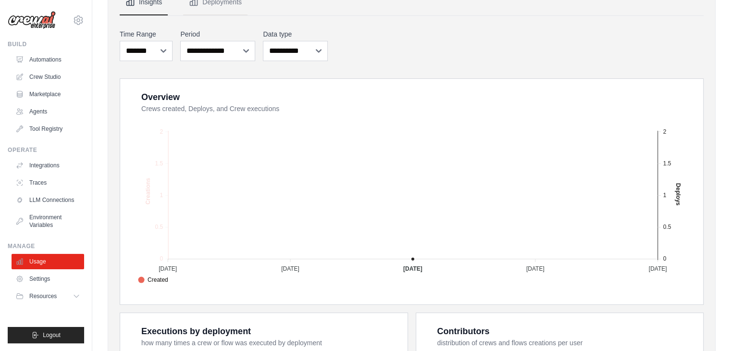
click at [168, 286] on span "Deploys" at bounding box center [153, 290] width 30 height 9
click at [168, 277] on span "Created" at bounding box center [153, 279] width 30 height 9
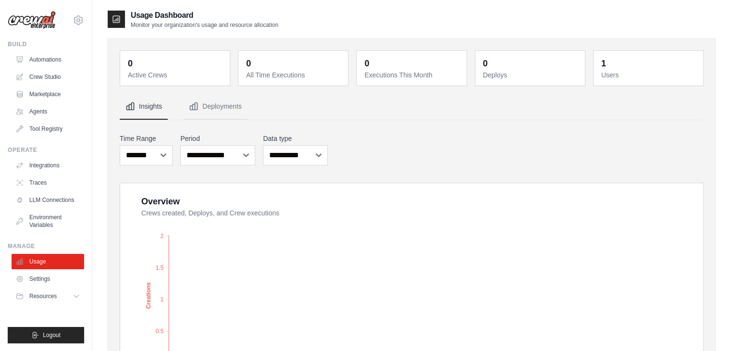
scroll to position [0, 0]
click at [211, 107] on button "Deployments" at bounding box center [215, 107] width 64 height 26
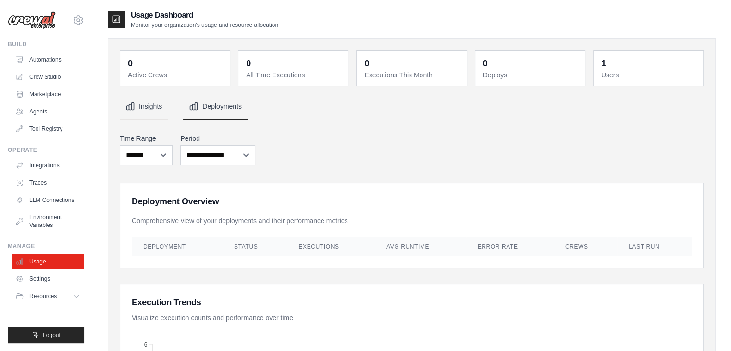
click at [148, 106] on button "Insights" at bounding box center [144, 107] width 48 height 26
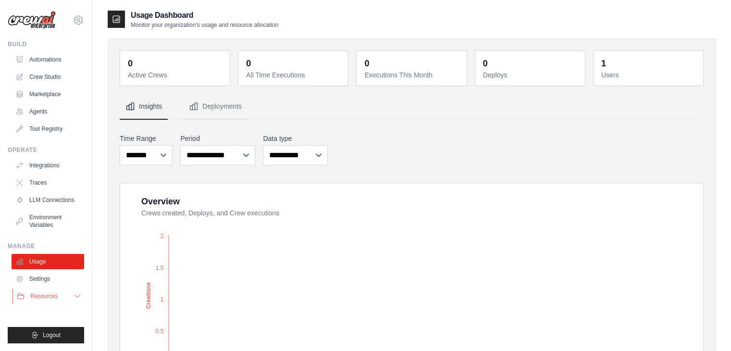
click at [50, 291] on button "Resources" at bounding box center [48, 295] width 73 height 15
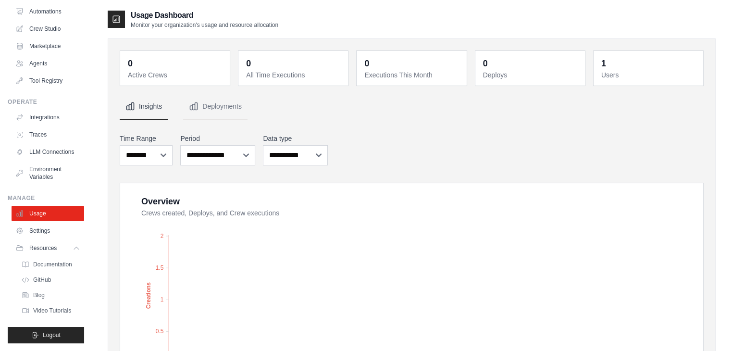
scroll to position [56, 0]
click at [37, 280] on span "GitHub" at bounding box center [43, 280] width 18 height 8
